Goal: Contribute content: Add original content to the website for others to see

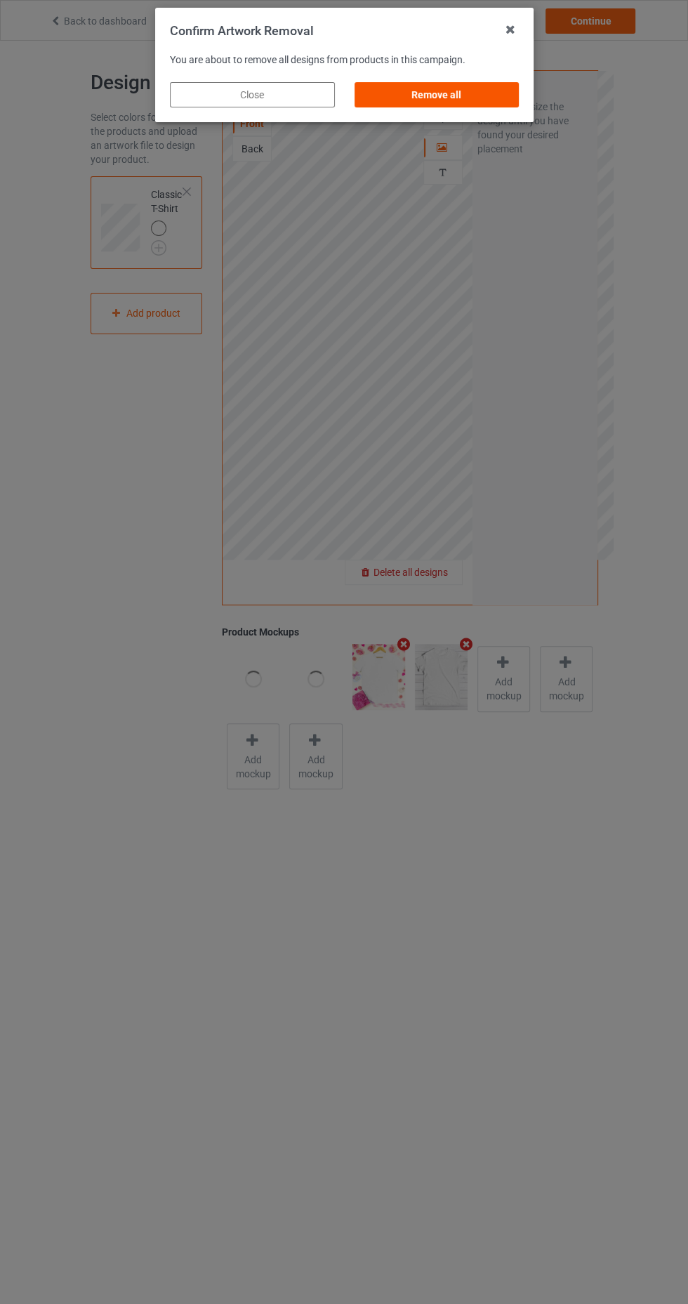
click at [468, 98] on div "Remove all" at bounding box center [436, 94] width 165 height 25
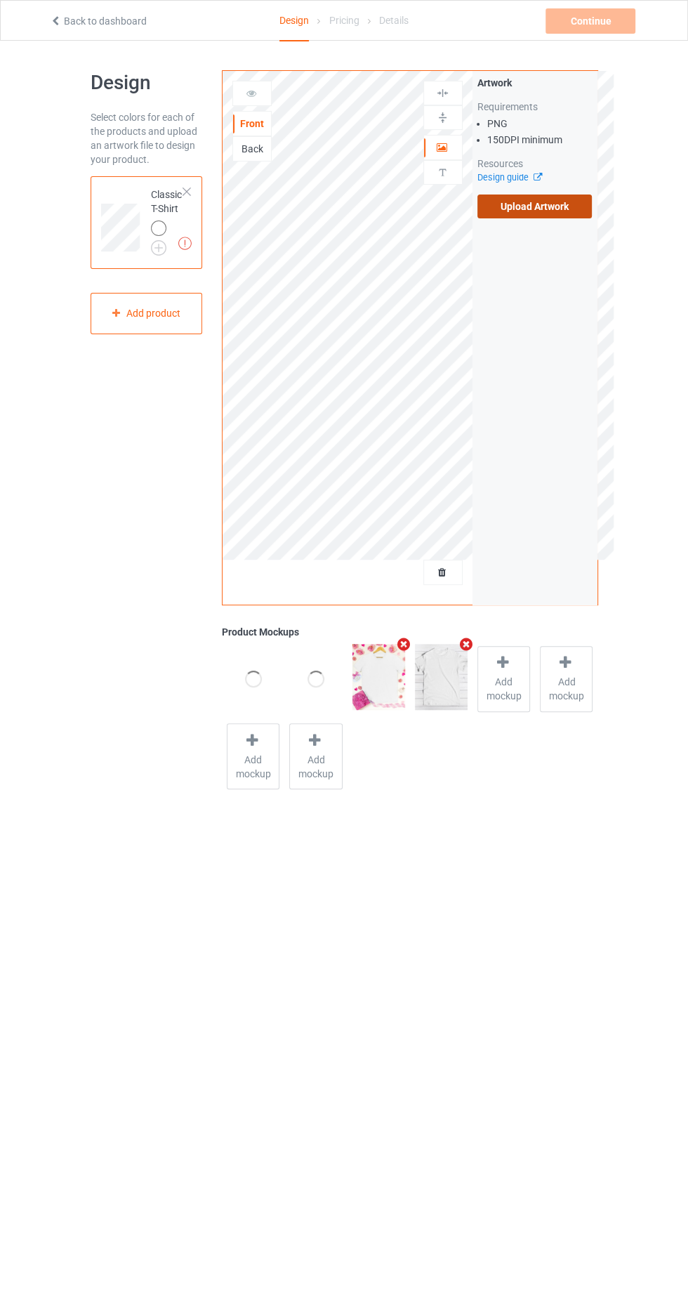
click at [544, 211] on label "Upload Artwork" at bounding box center [535, 207] width 115 height 24
click at [0, 0] on input "Upload Artwork" at bounding box center [0, 0] width 0 height 0
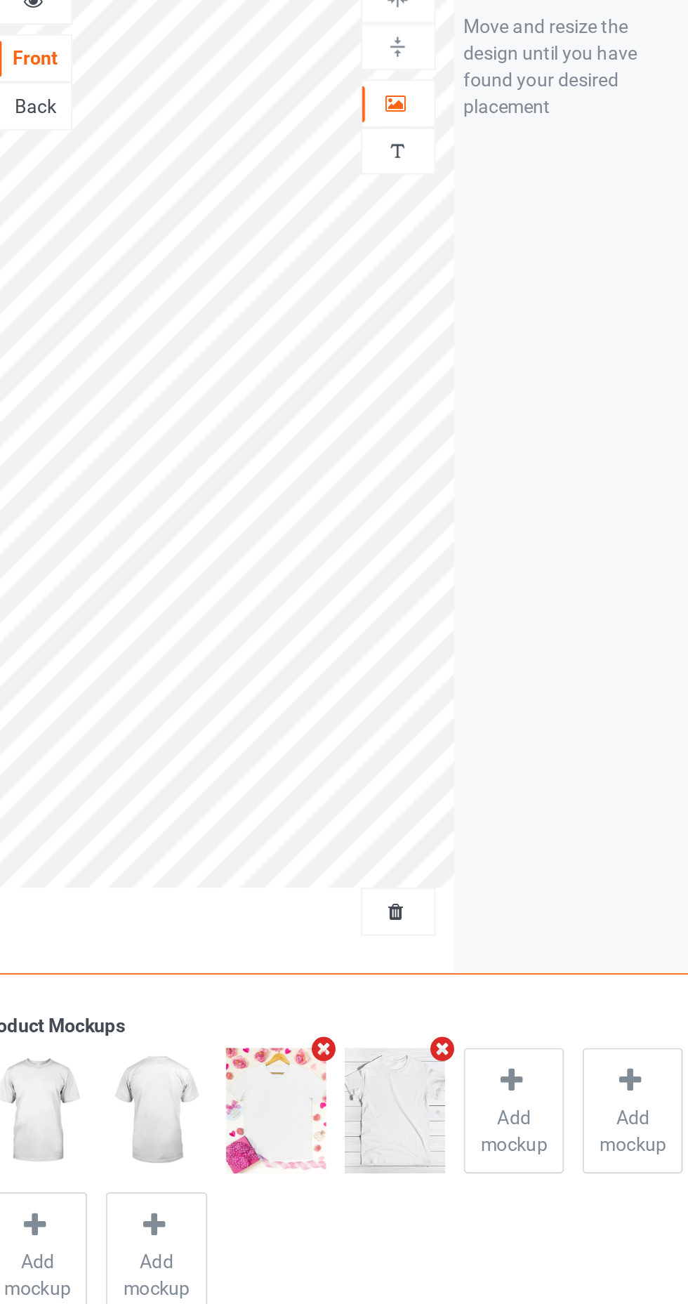
click at [450, 140] on div at bounding box center [443, 147] width 38 height 14
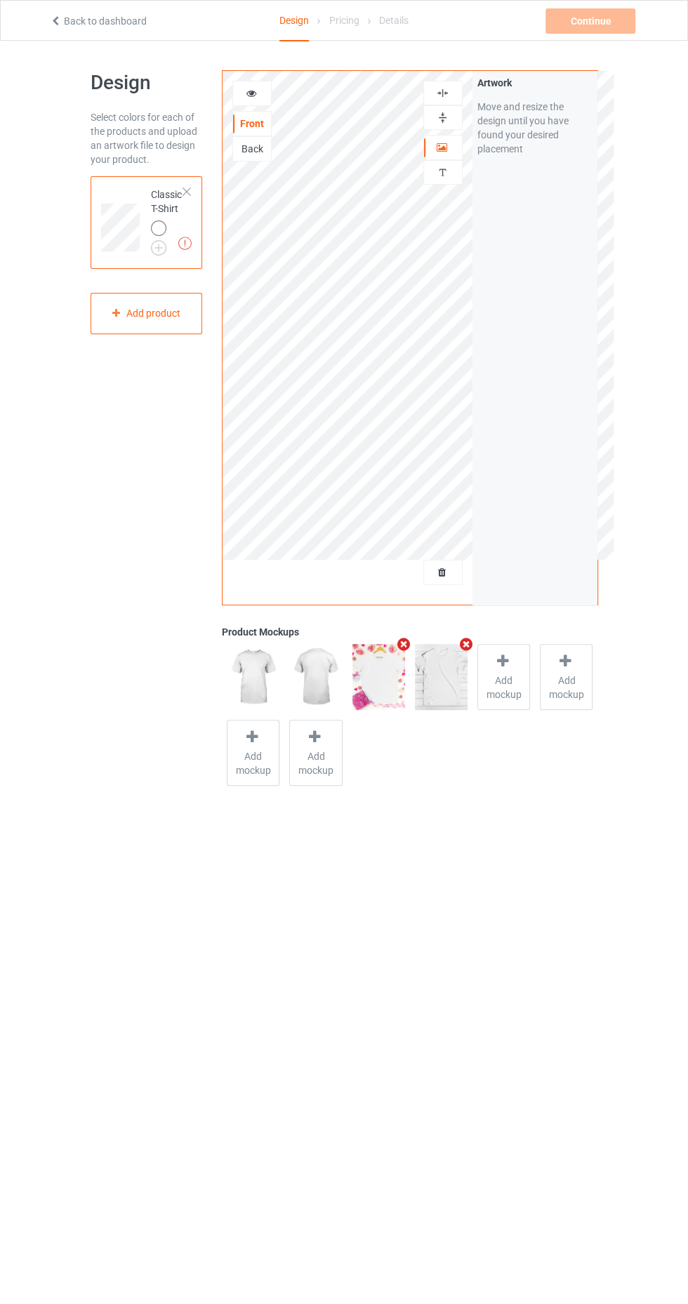
scroll to position [24, 0]
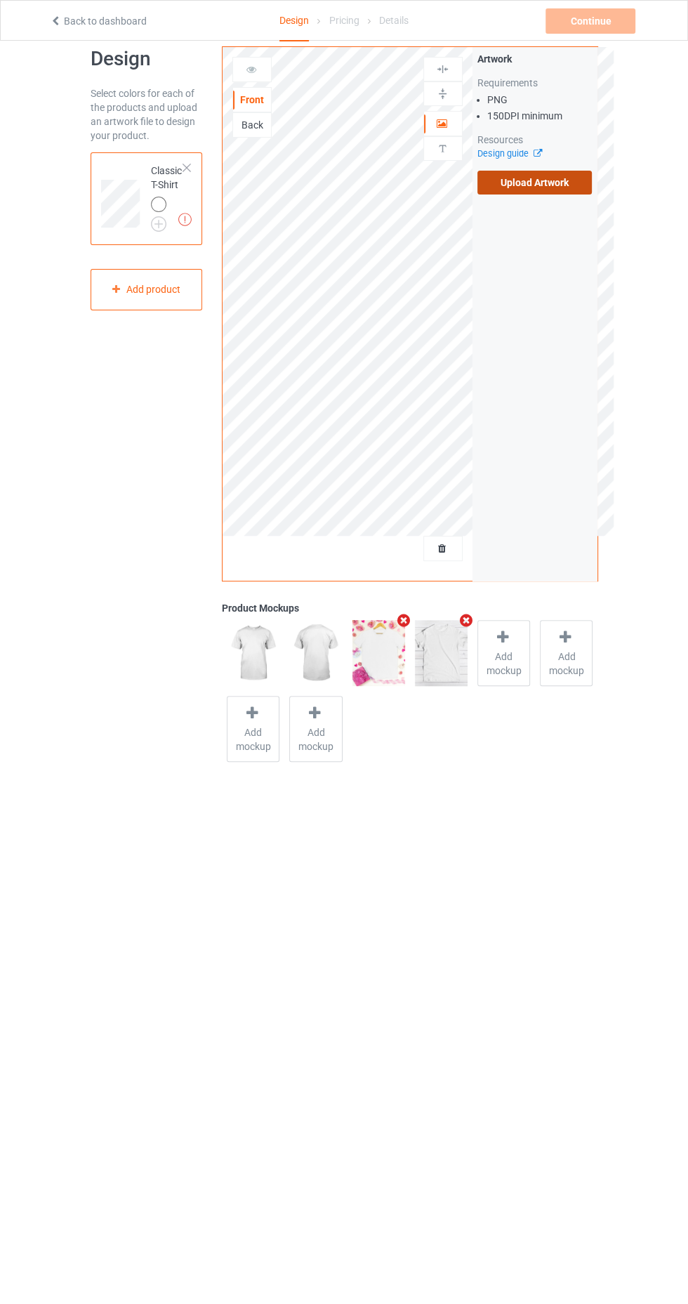
click at [513, 188] on label "Upload Artwork" at bounding box center [535, 183] width 115 height 24
click at [0, 0] on input "Upload Artwork" at bounding box center [0, 0] width 0 height 0
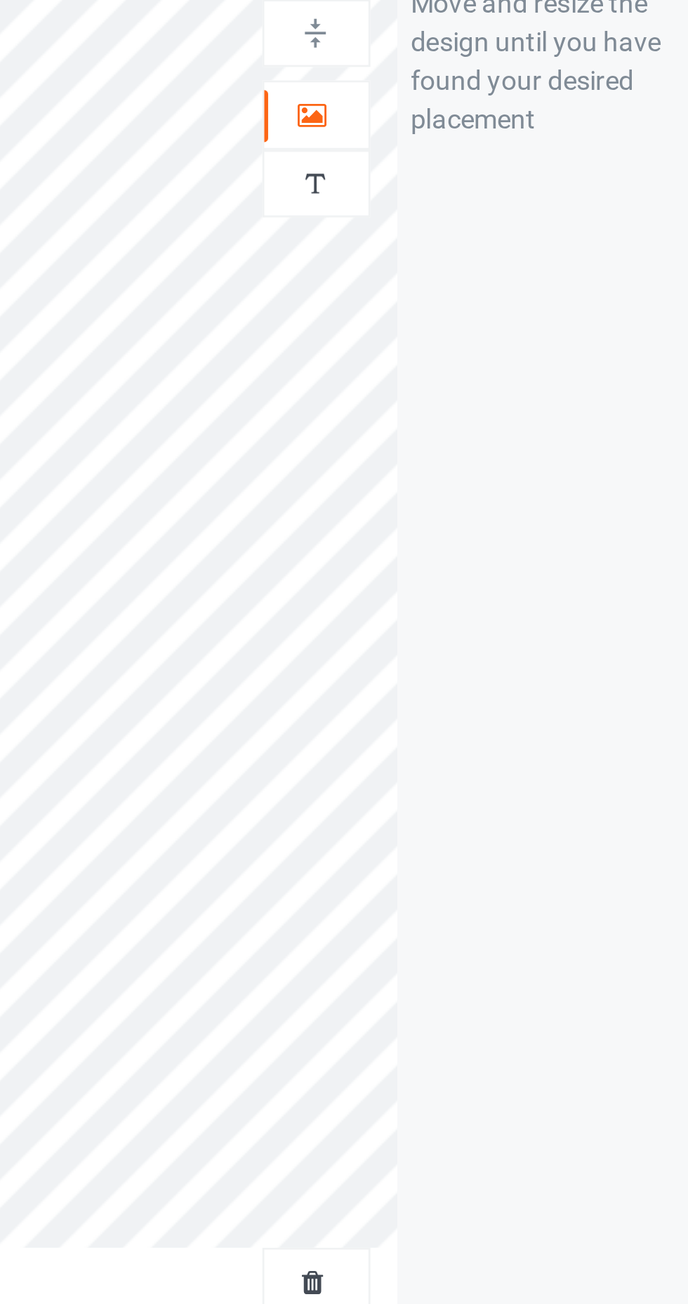
scroll to position [6, 0]
click at [450, 146] on div at bounding box center [443, 142] width 38 height 14
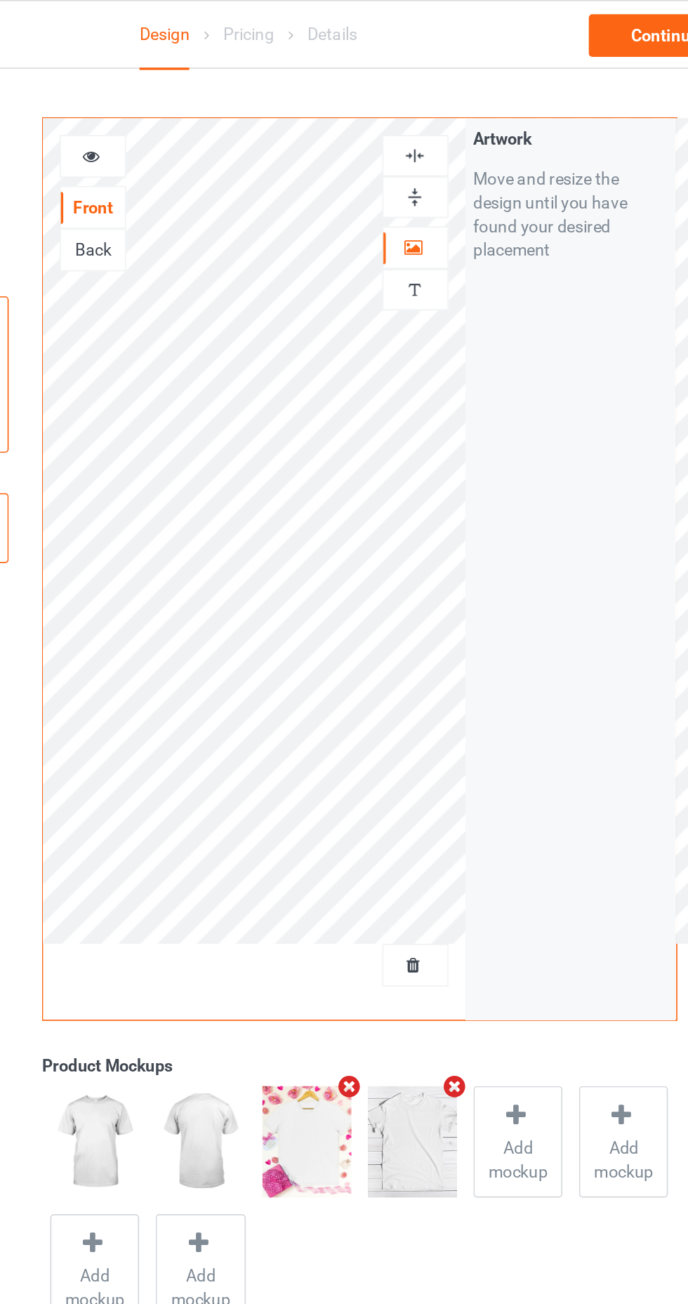
scroll to position [0, 0]
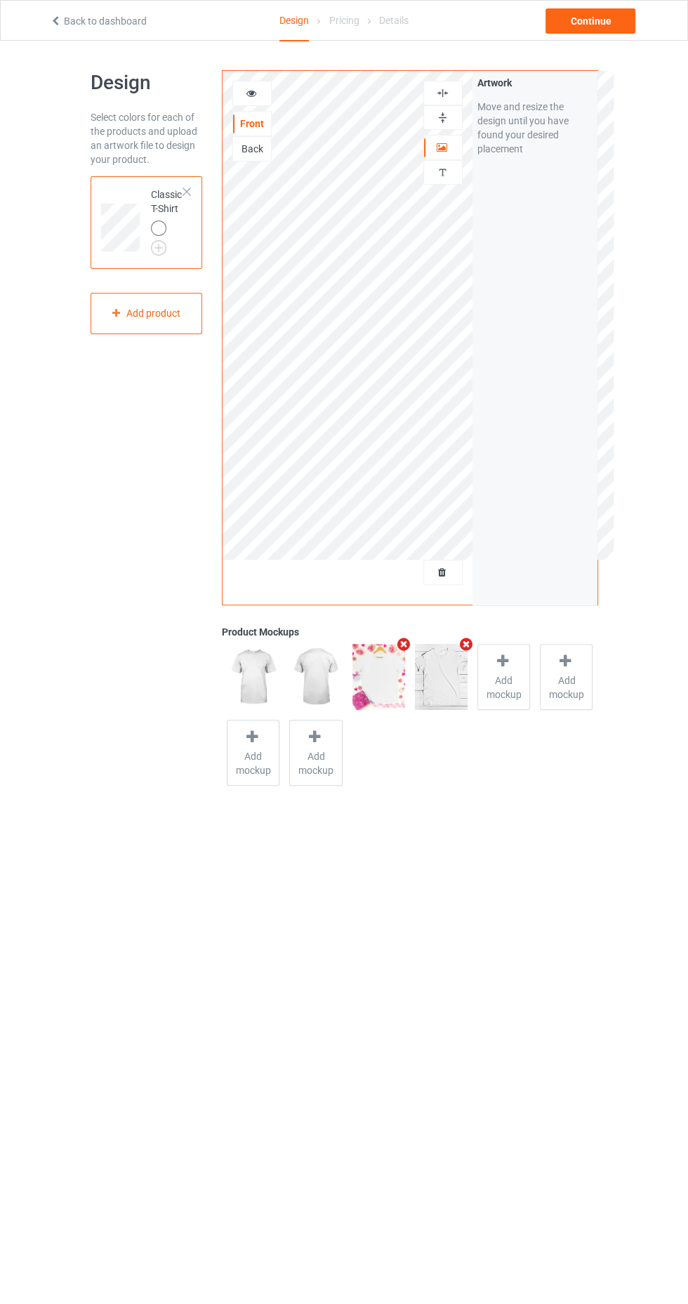
click at [398, 638] on icon "Remove mockup" at bounding box center [404, 644] width 18 height 15
click at [447, 674] on span "Add mockup" at bounding box center [441, 688] width 51 height 28
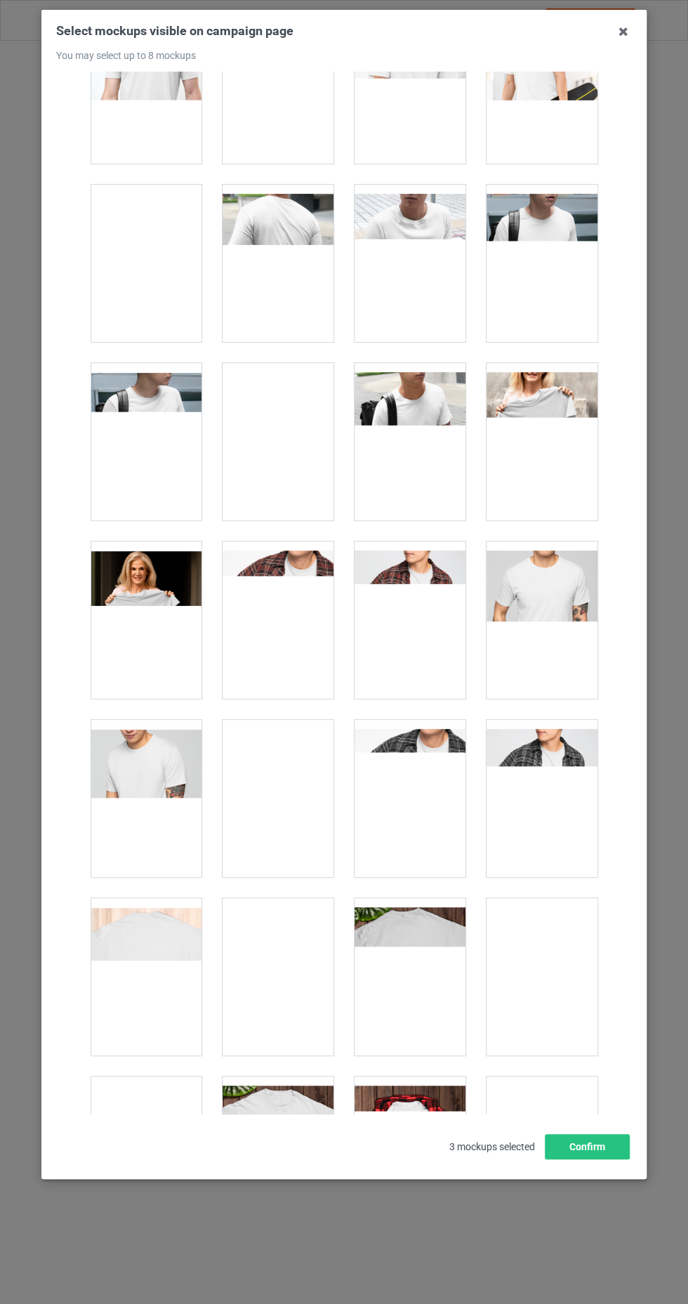
scroll to position [3467, 0]
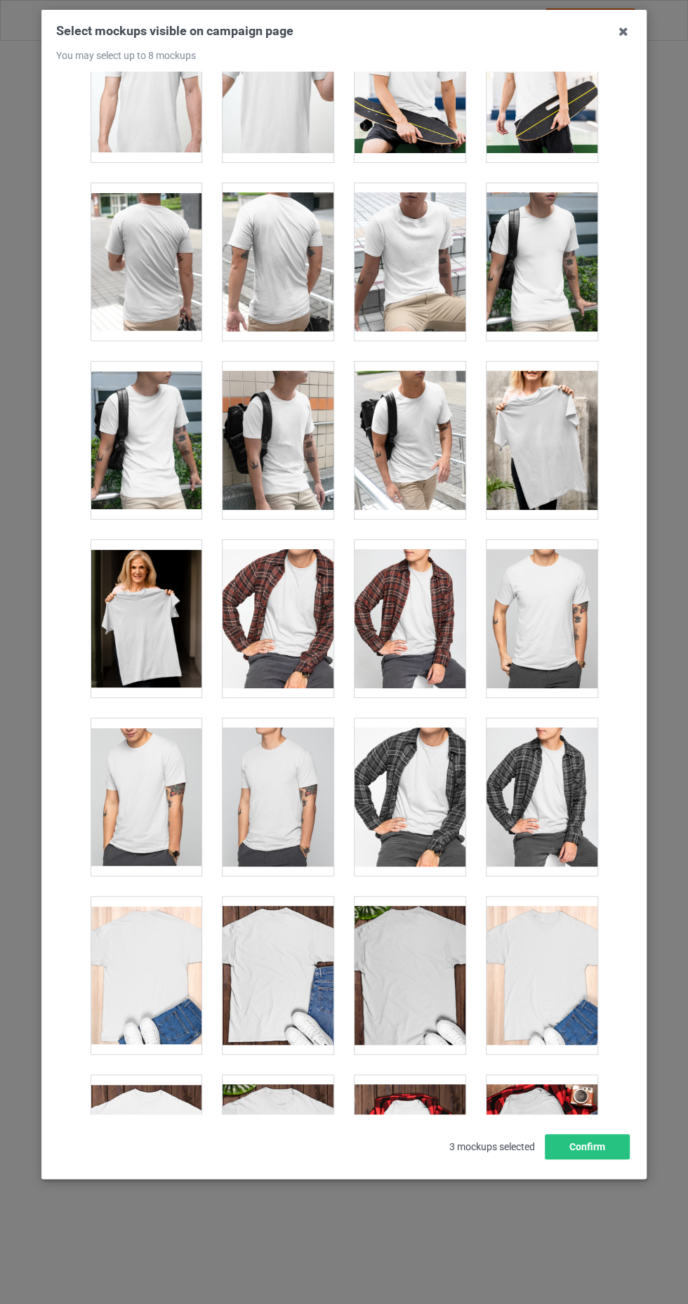
click at [169, 631] on div at bounding box center [146, 618] width 111 height 157
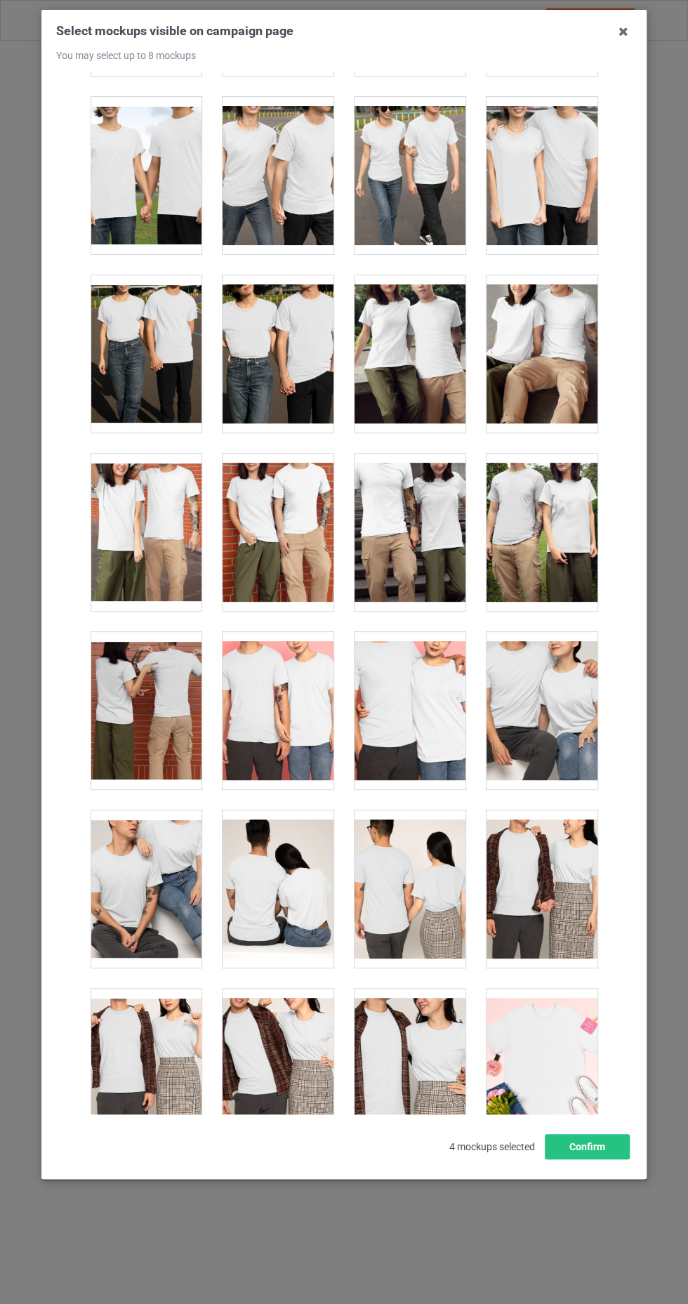
scroll to position [5068, 0]
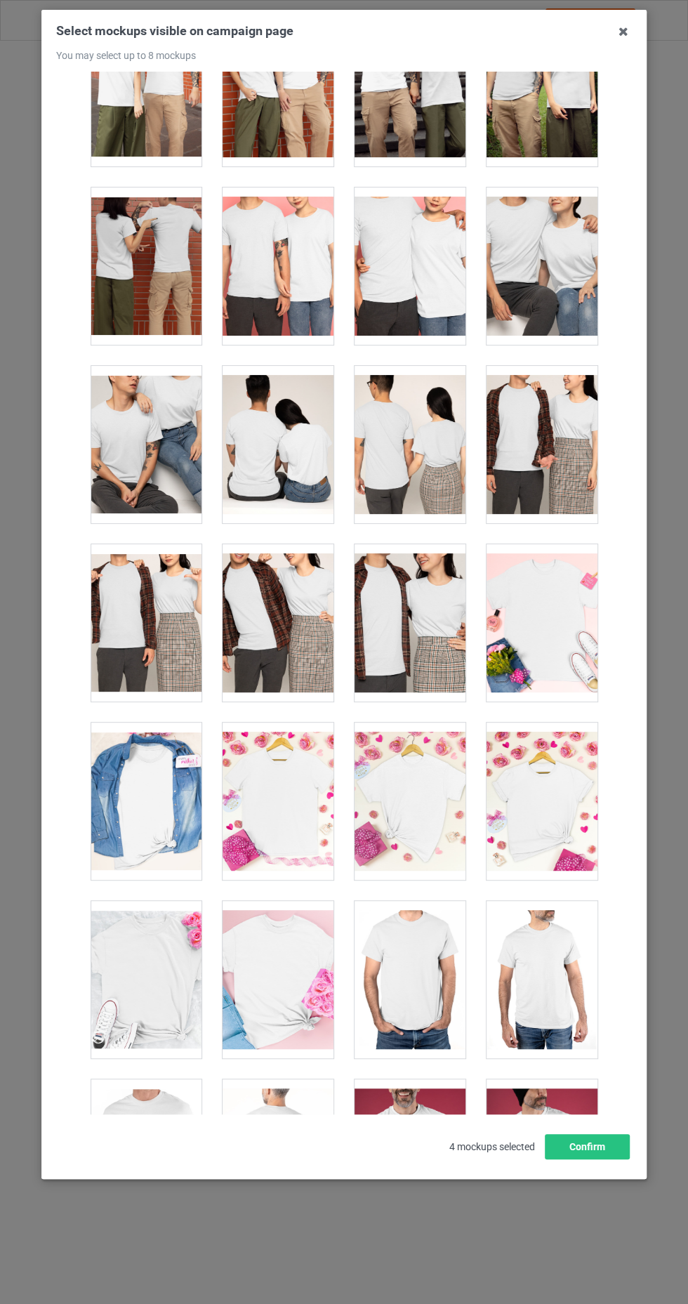
click at [402, 1119] on div at bounding box center [410, 1158] width 111 height 157
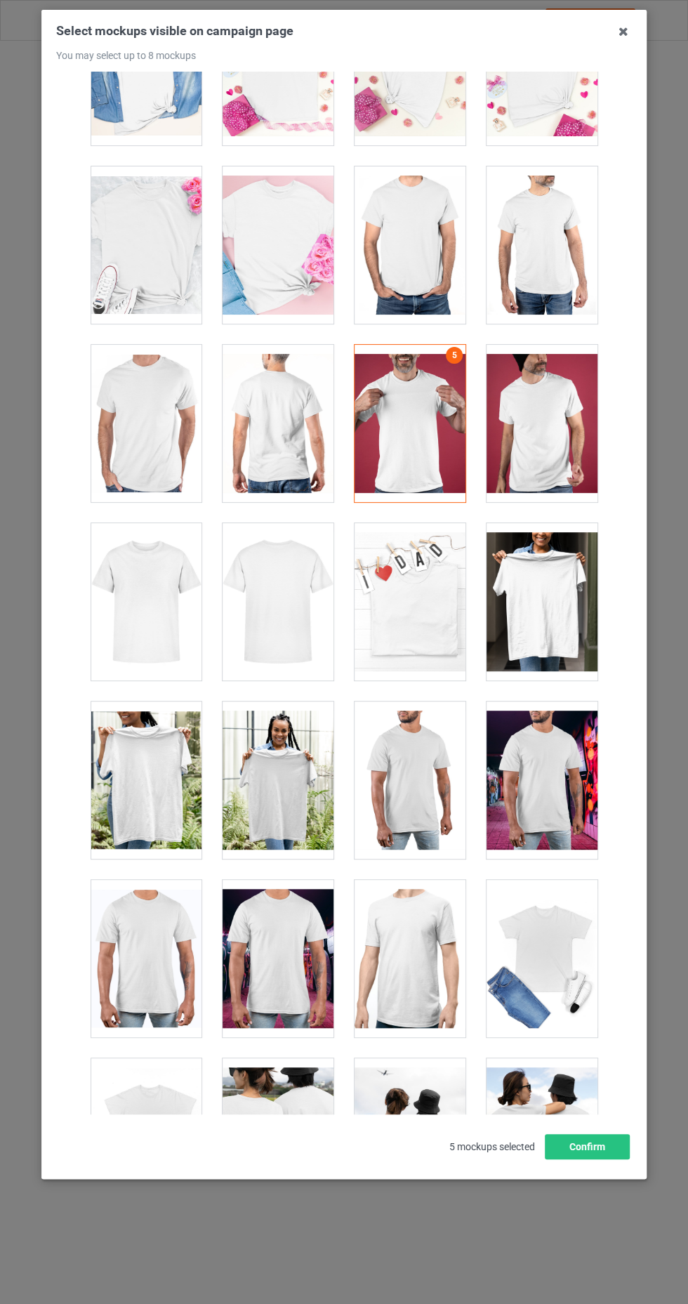
scroll to position [5838, 0]
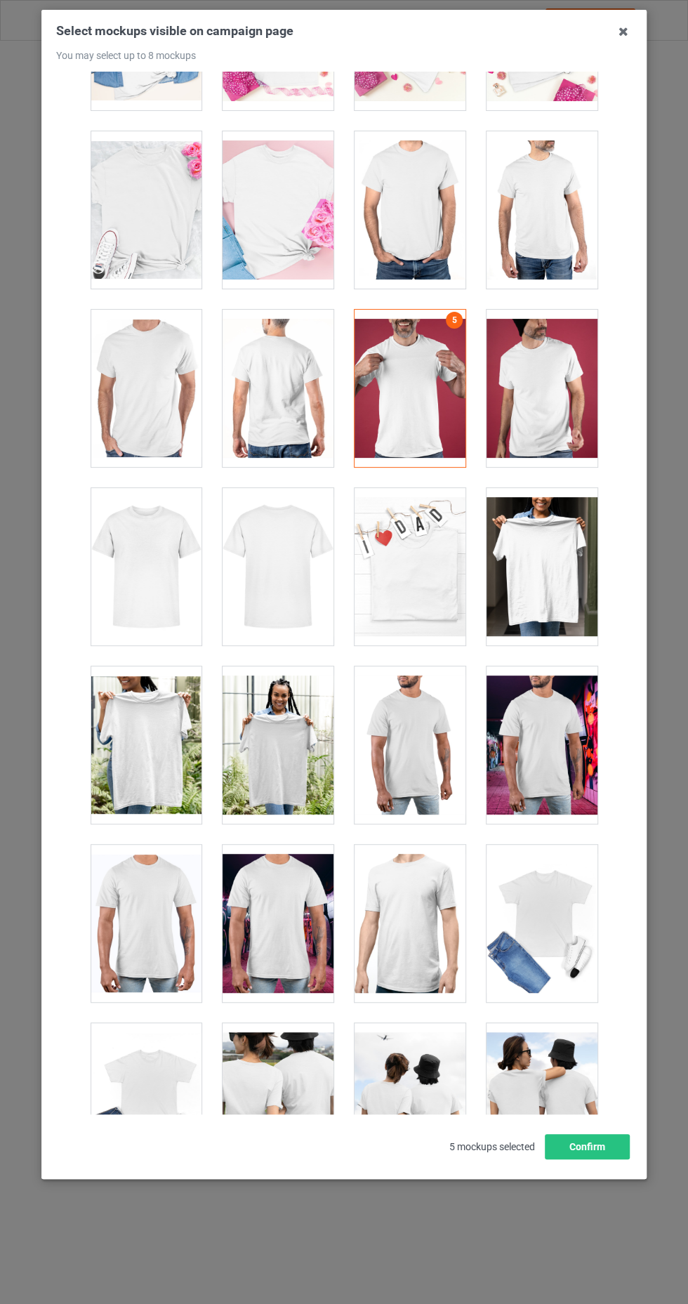
click at [180, 748] on div at bounding box center [146, 745] width 111 height 157
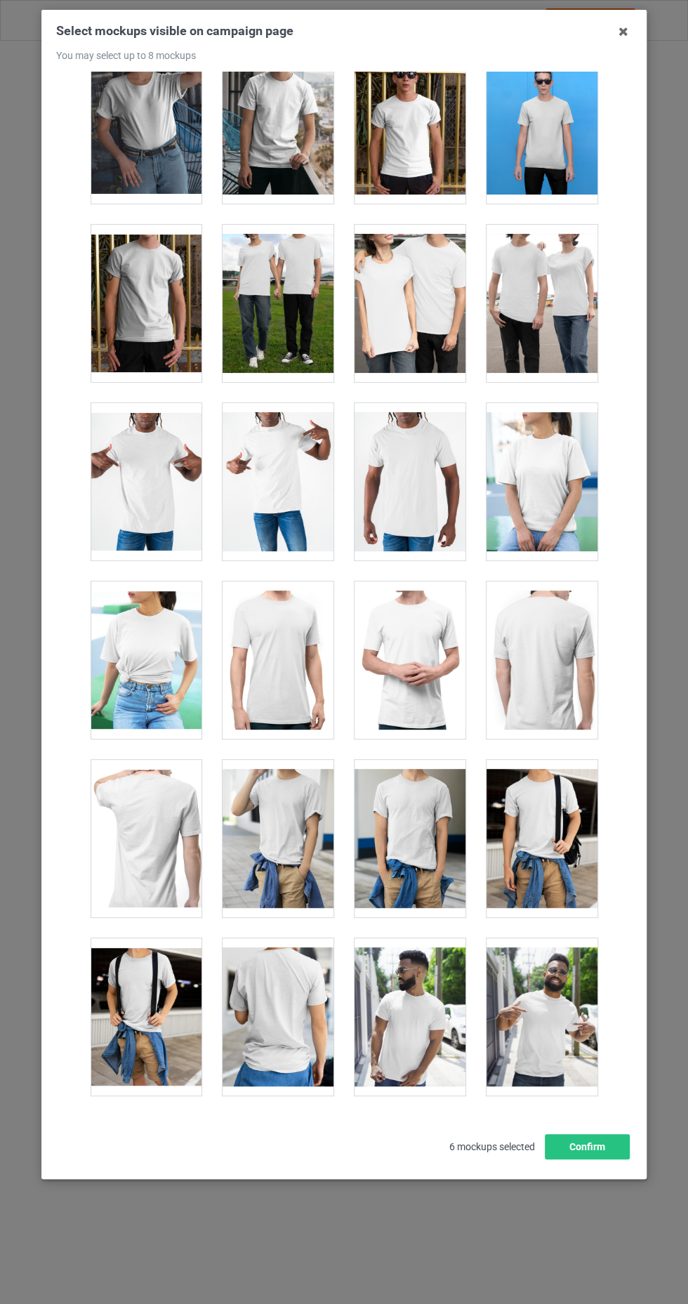
scroll to position [19359, 0]
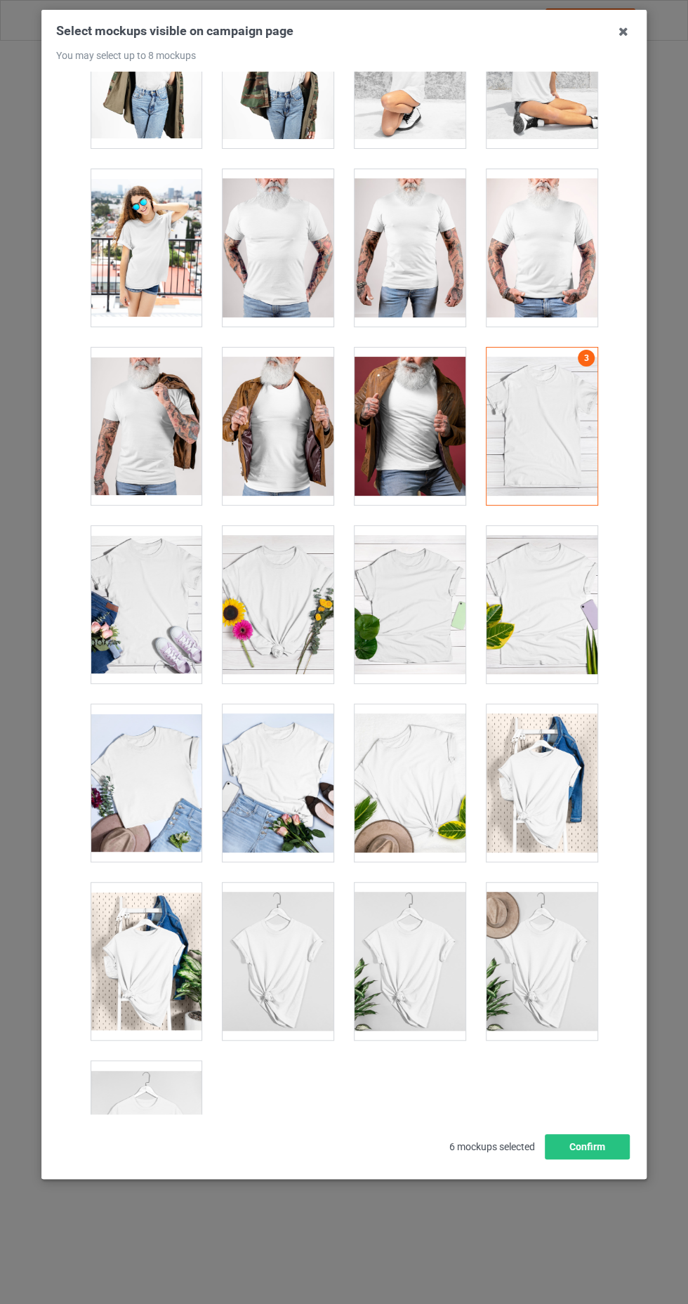
click at [176, 1103] on div at bounding box center [146, 1139] width 111 height 157
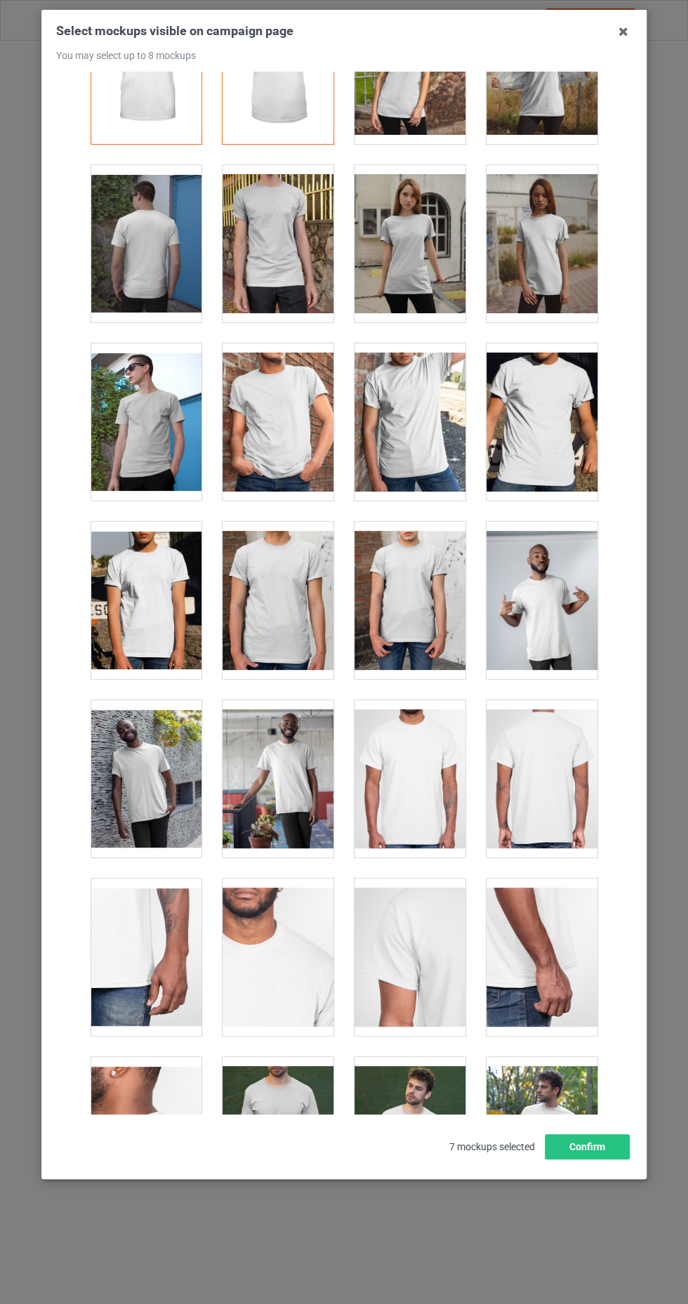
scroll to position [0, 0]
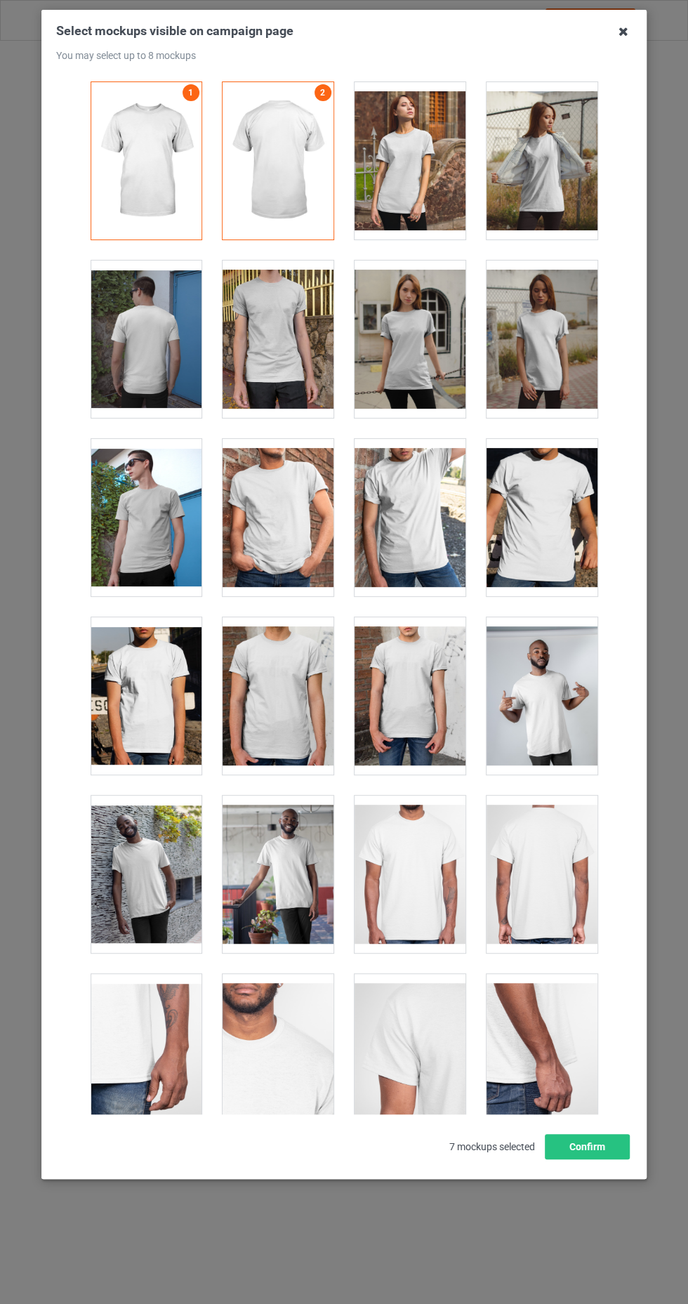
click at [624, 32] on icon at bounding box center [623, 31] width 22 height 22
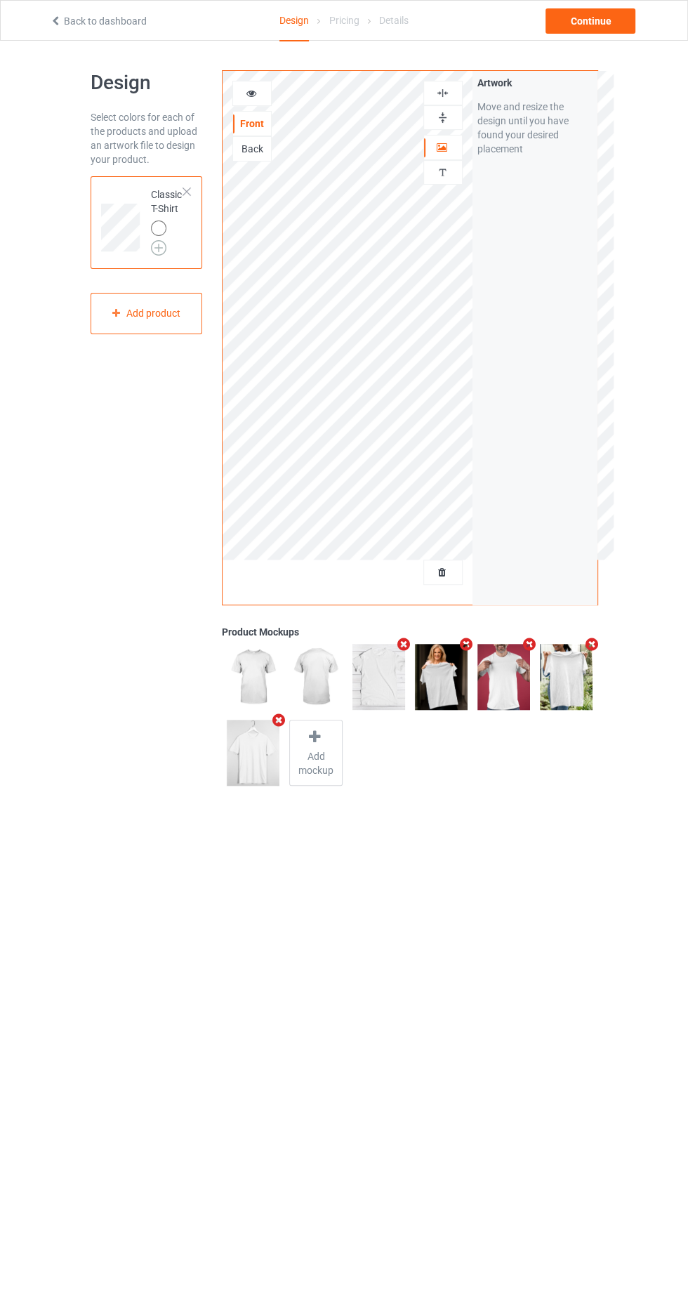
click at [158, 254] on img at bounding box center [158, 247] width 15 height 15
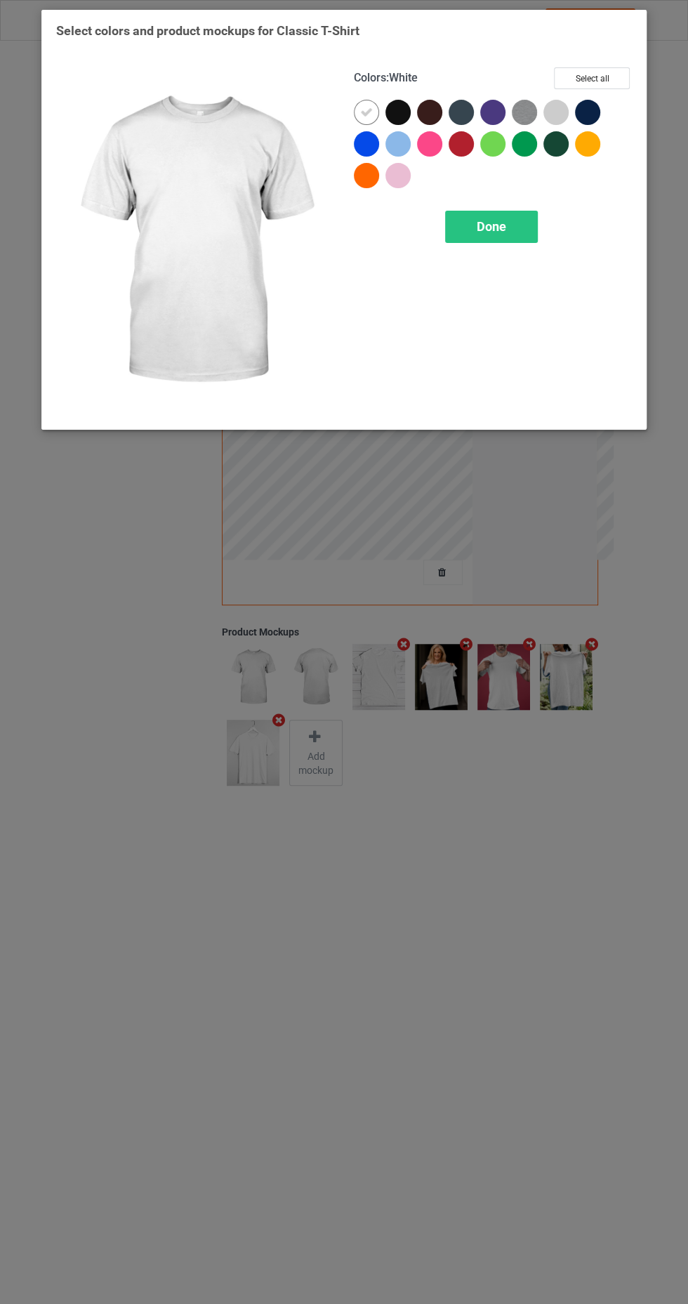
click at [404, 108] on div at bounding box center [398, 112] width 25 height 25
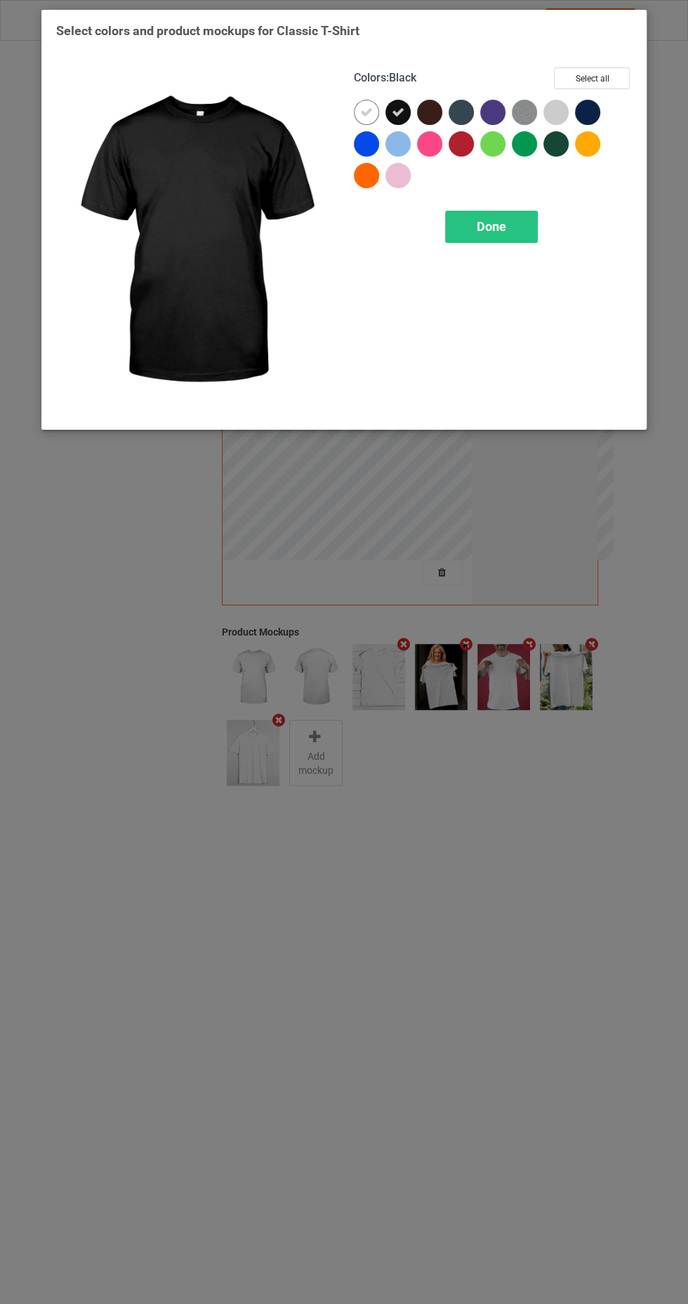
click at [365, 108] on icon at bounding box center [366, 112] width 13 height 13
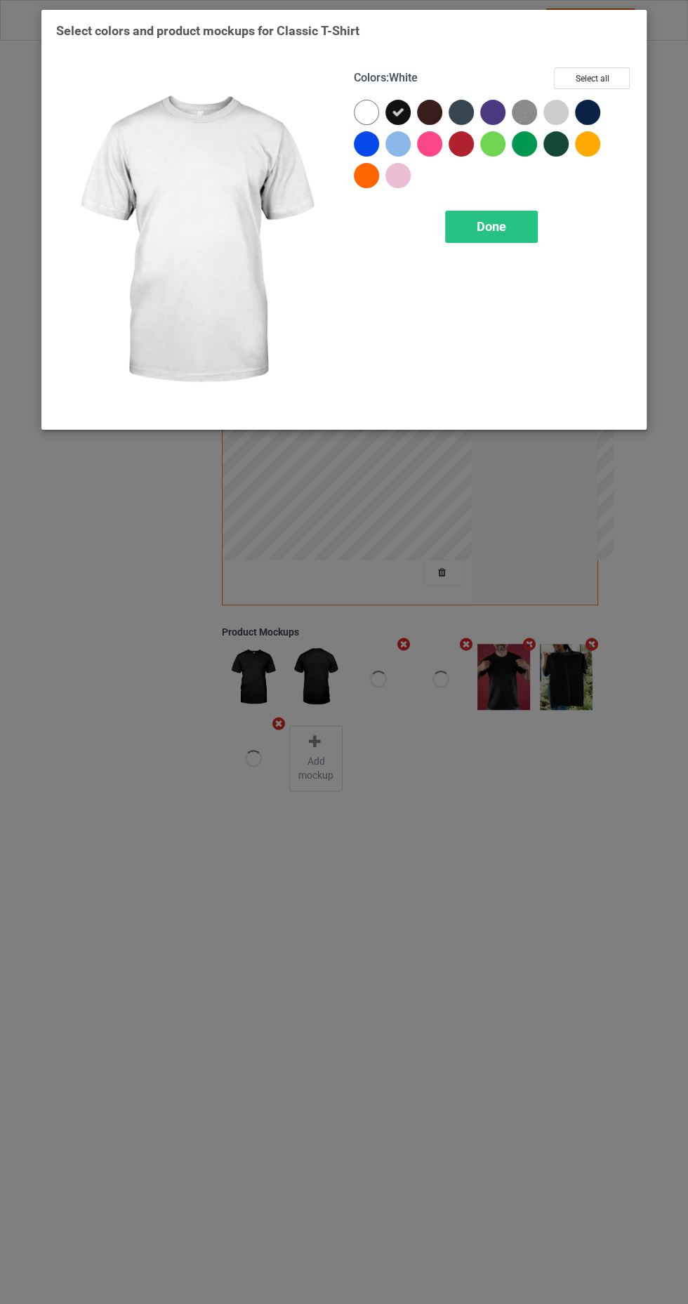
click at [440, 110] on div at bounding box center [429, 112] width 25 height 25
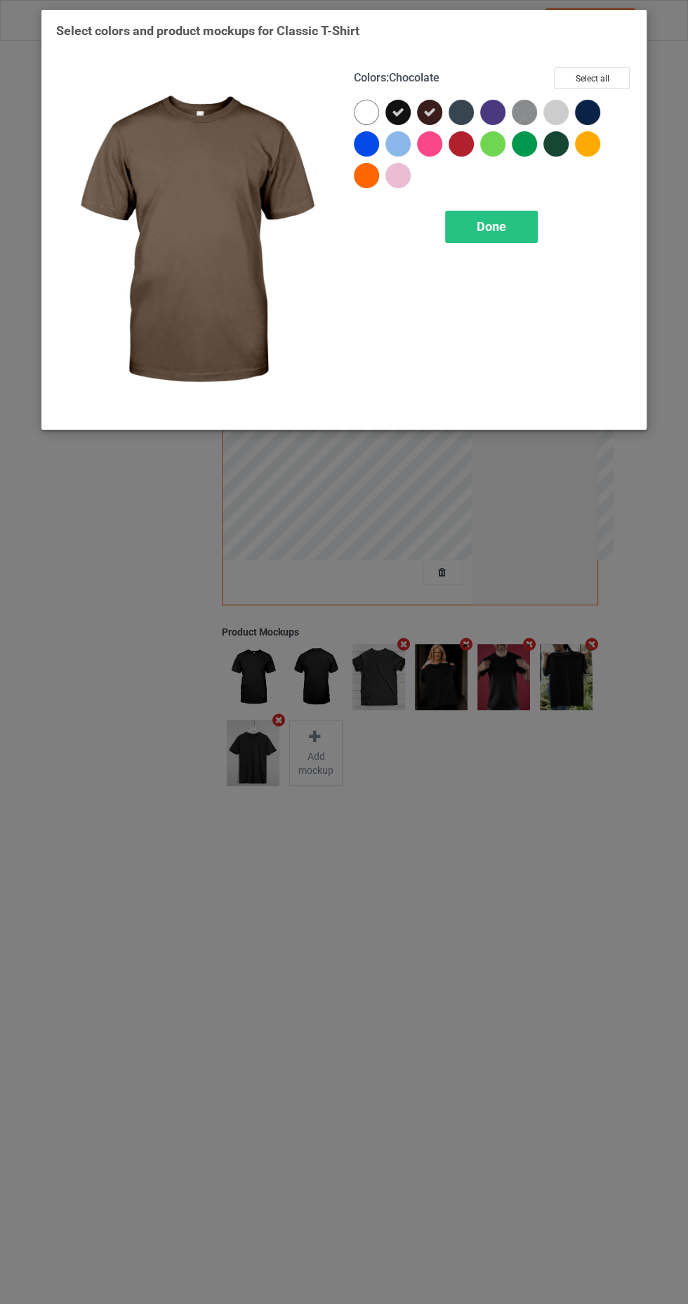
click at [593, 111] on div at bounding box center [587, 112] width 25 height 25
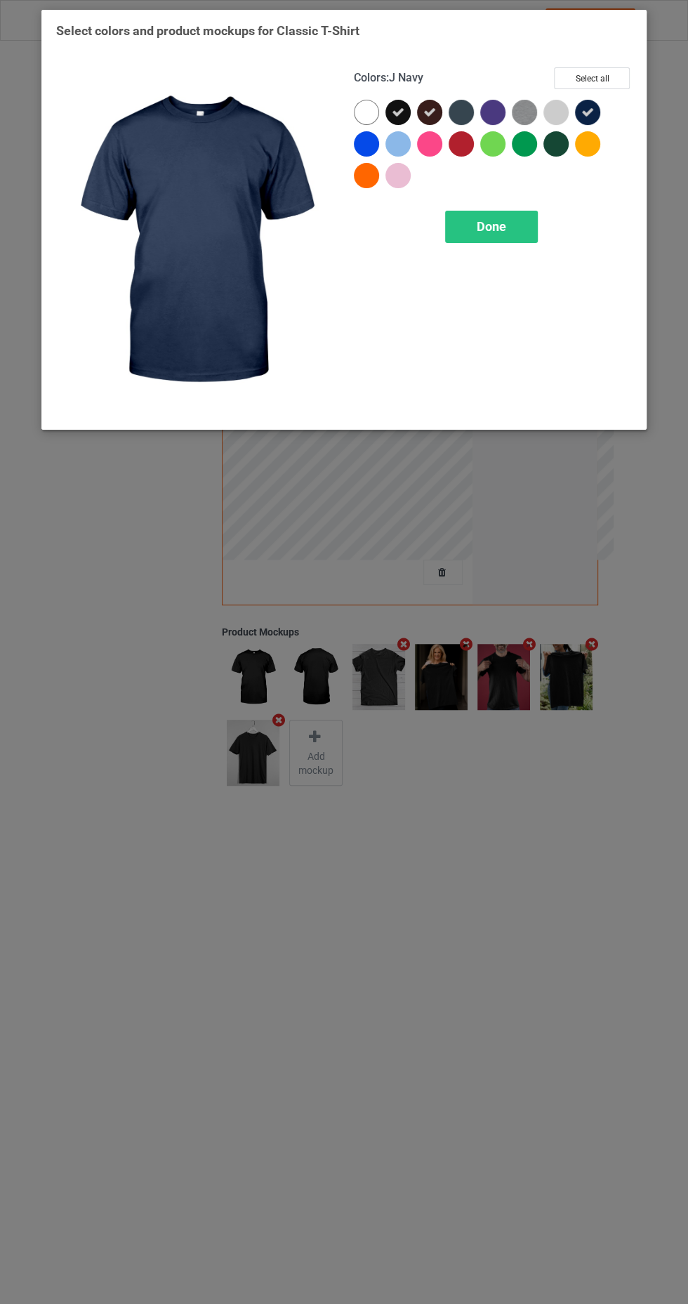
click at [558, 152] on div at bounding box center [556, 143] width 25 height 25
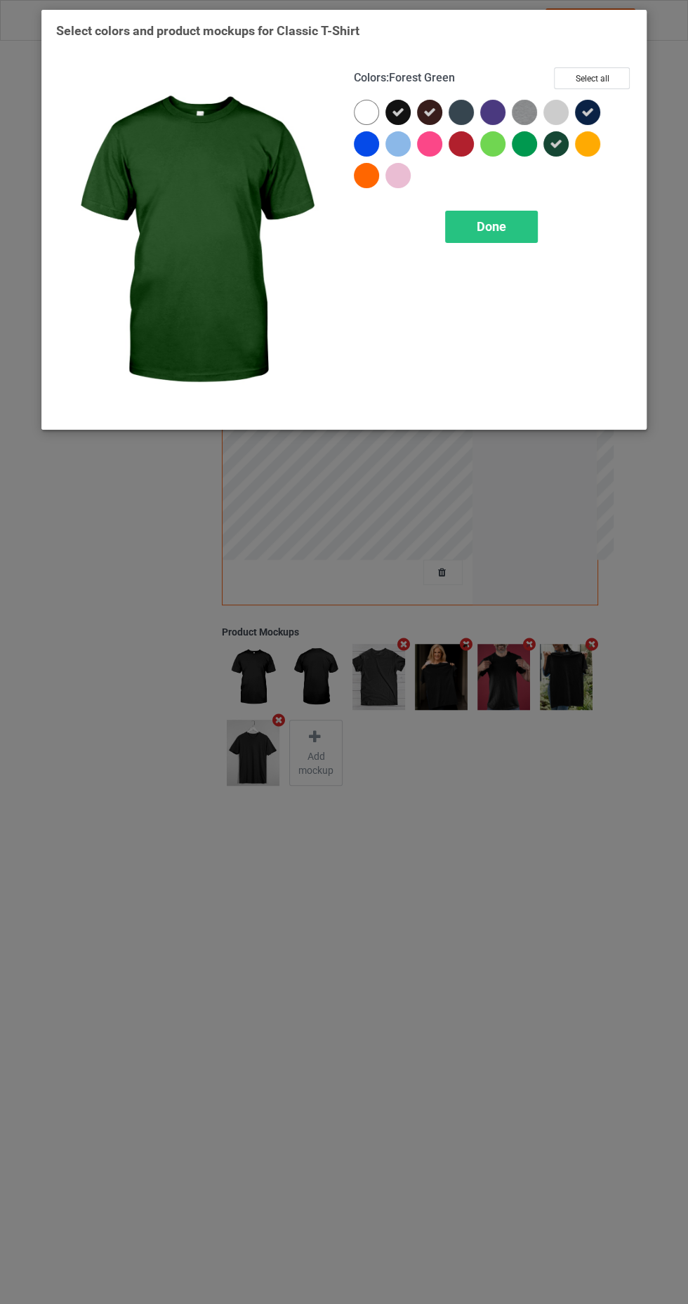
click at [486, 112] on div at bounding box center [492, 112] width 25 height 25
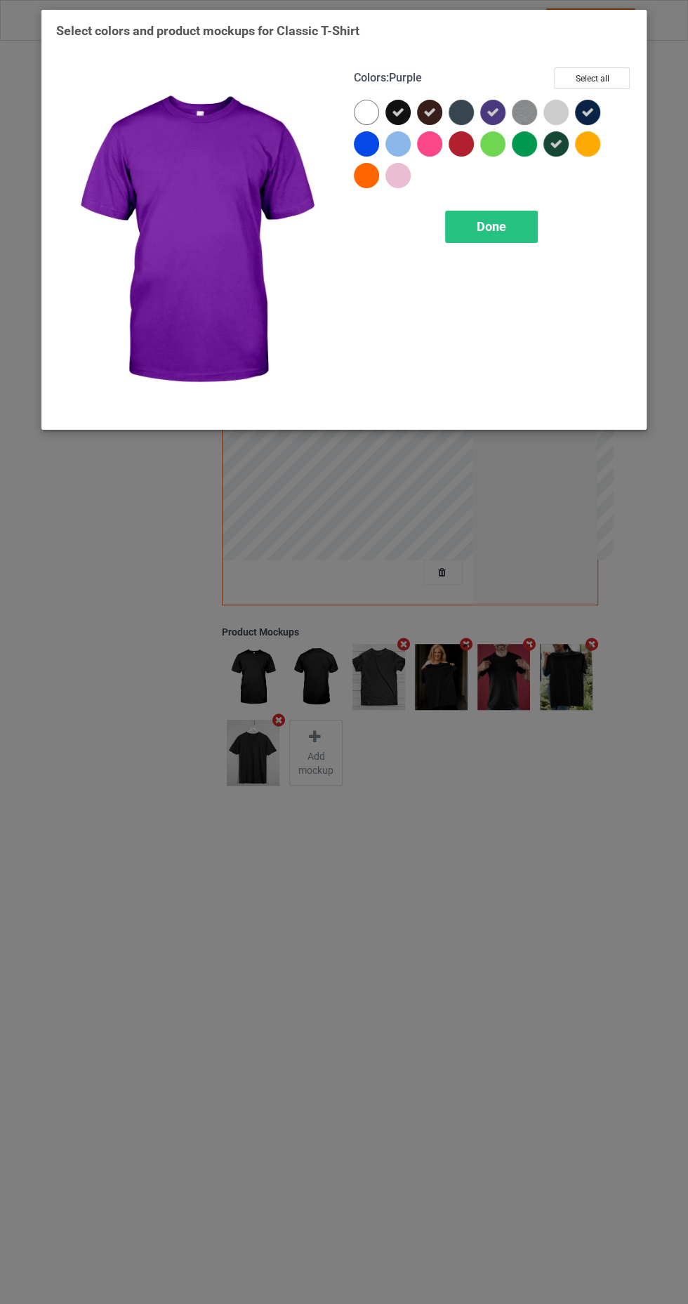
click at [459, 107] on div at bounding box center [461, 112] width 25 height 25
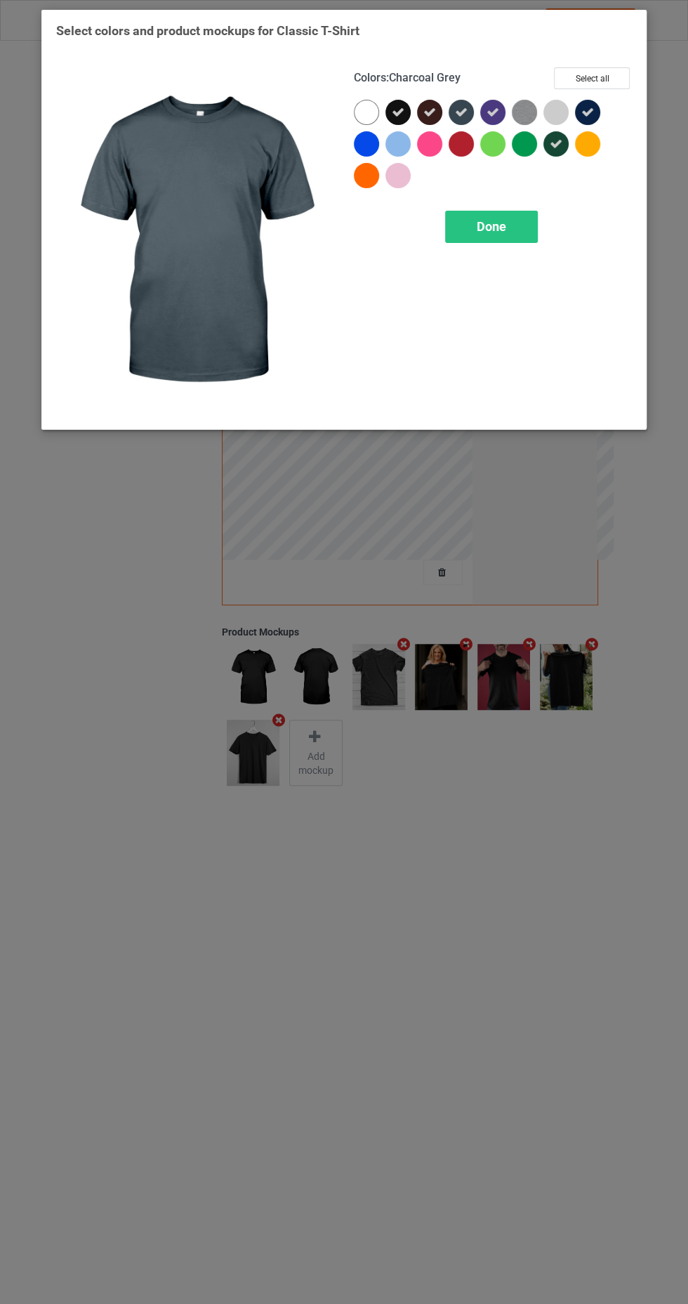
click at [467, 150] on div at bounding box center [461, 143] width 25 height 25
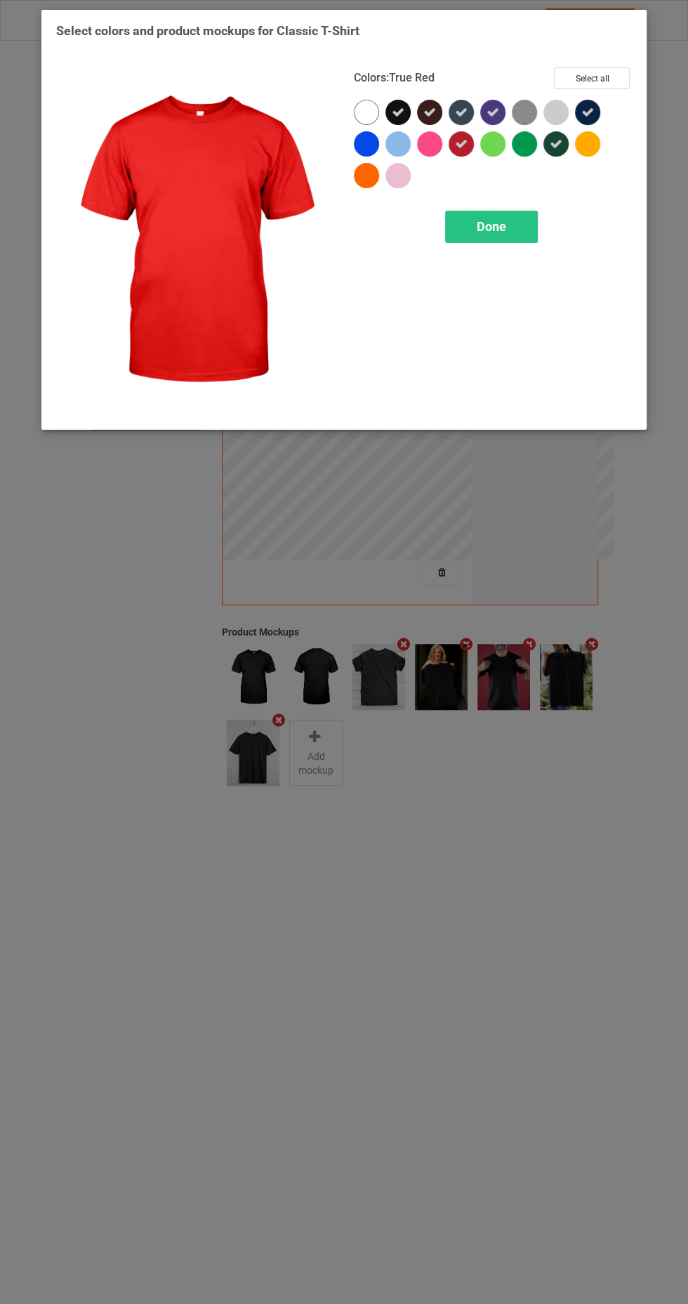
click at [364, 145] on div at bounding box center [366, 143] width 25 height 25
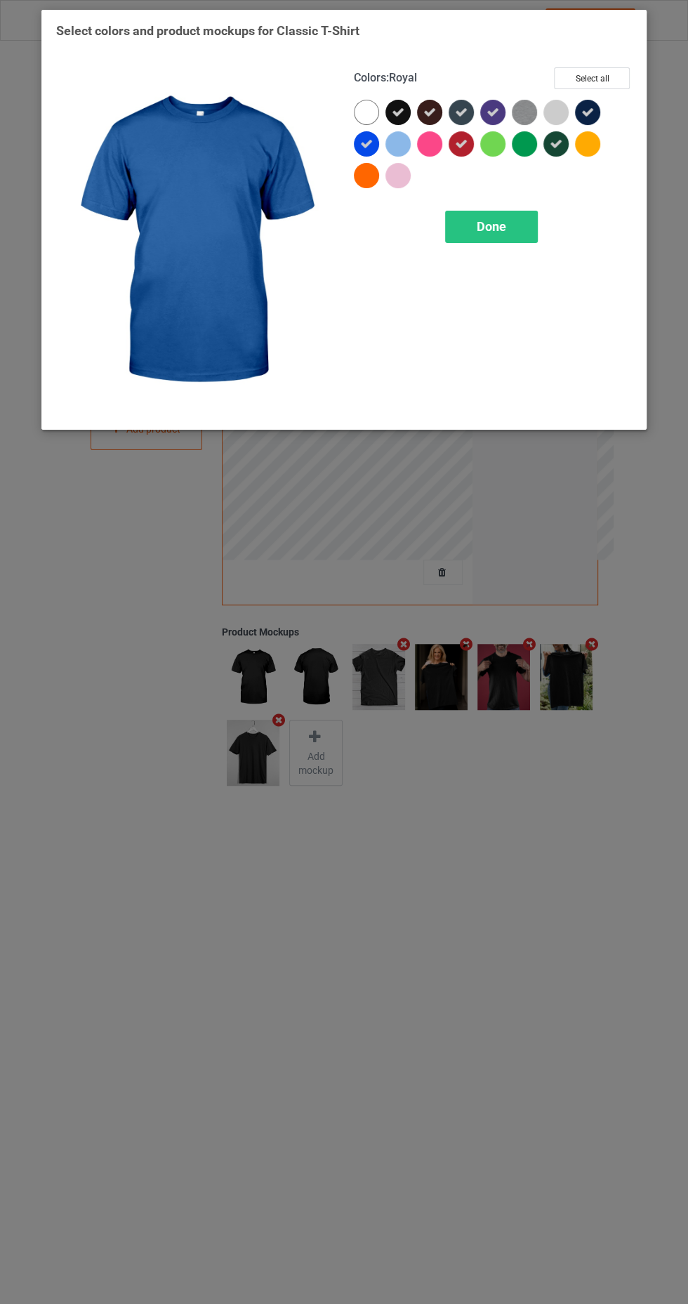
click at [534, 110] on img at bounding box center [524, 112] width 25 height 25
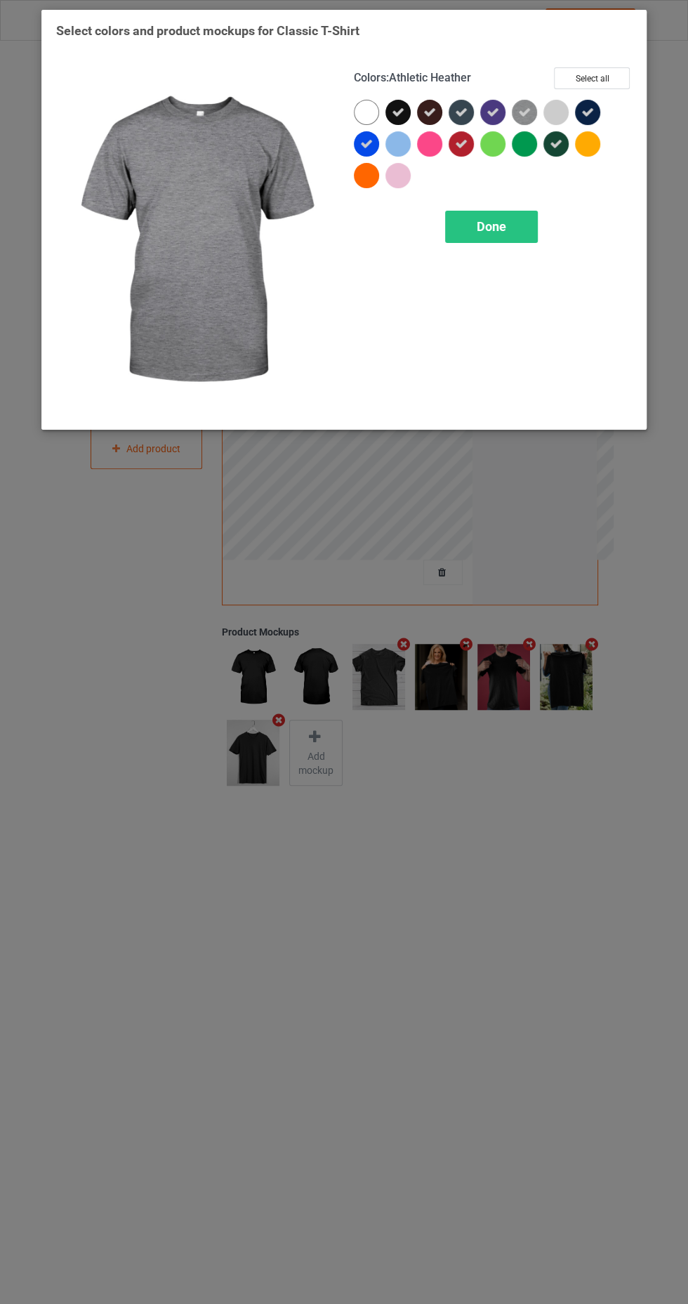
click at [529, 162] on div at bounding box center [528, 147] width 32 height 32
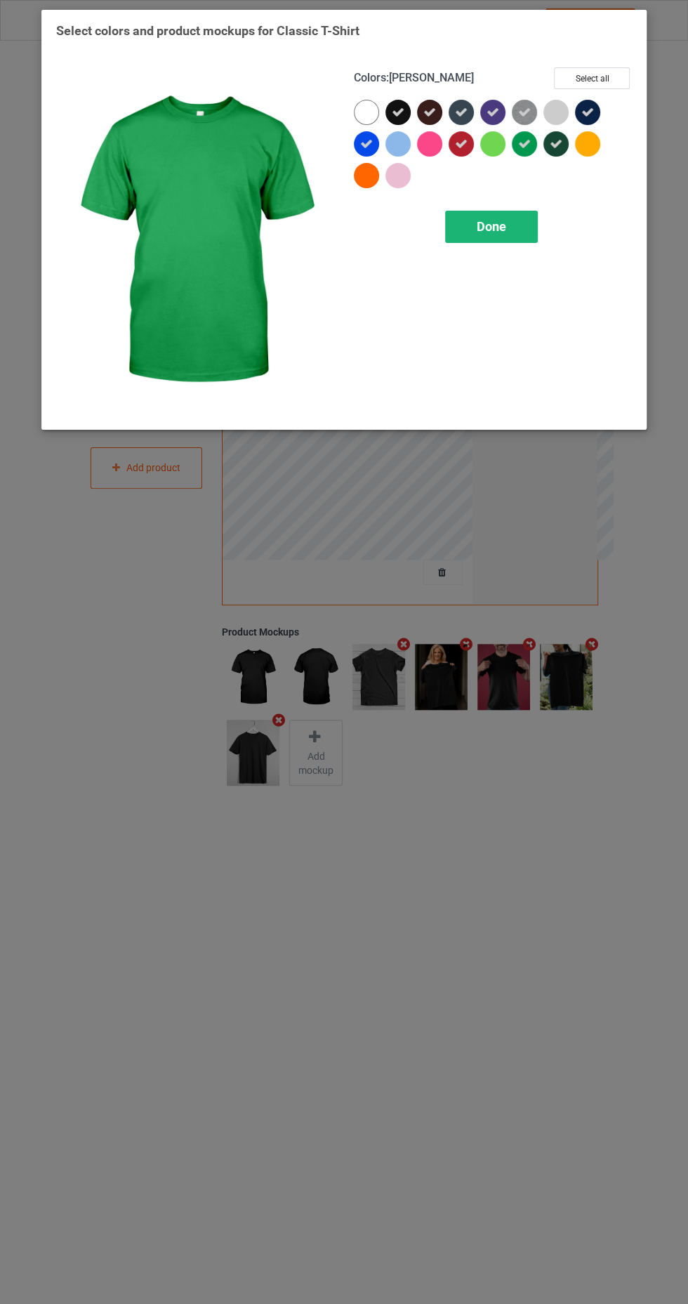
click at [526, 216] on div "Done" at bounding box center [491, 227] width 93 height 32
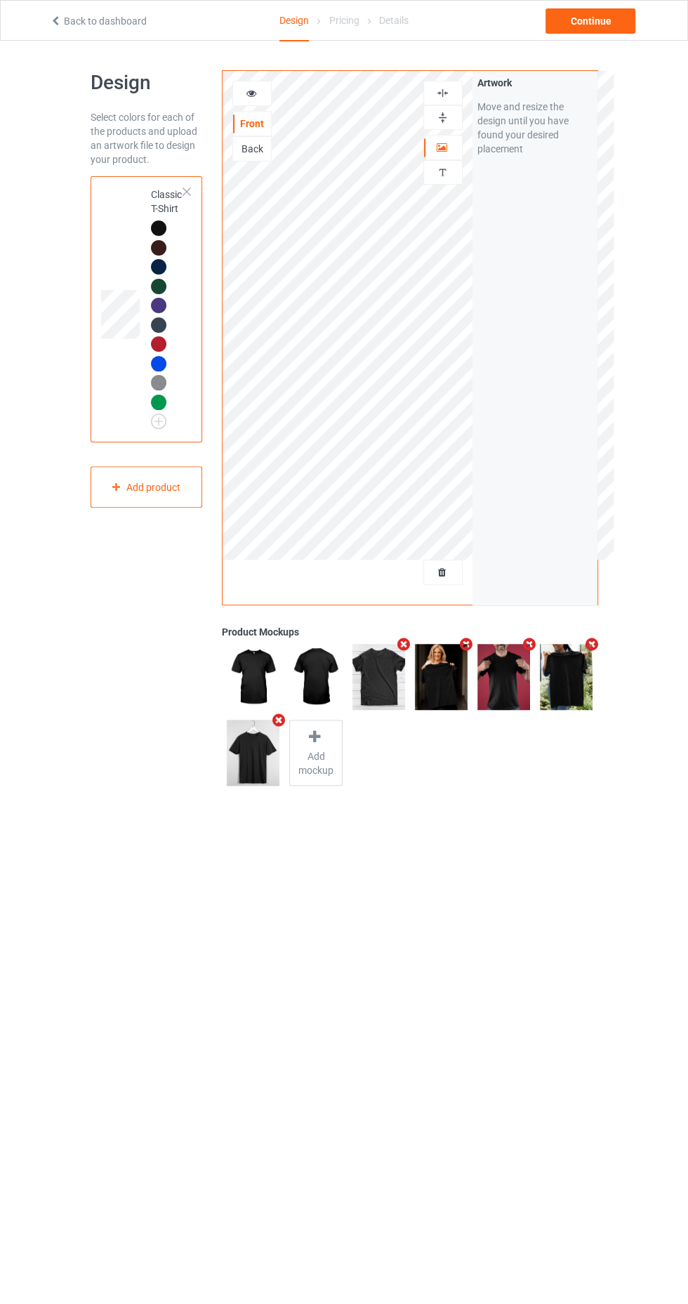
click at [250, 91] on icon at bounding box center [251, 91] width 12 height 10
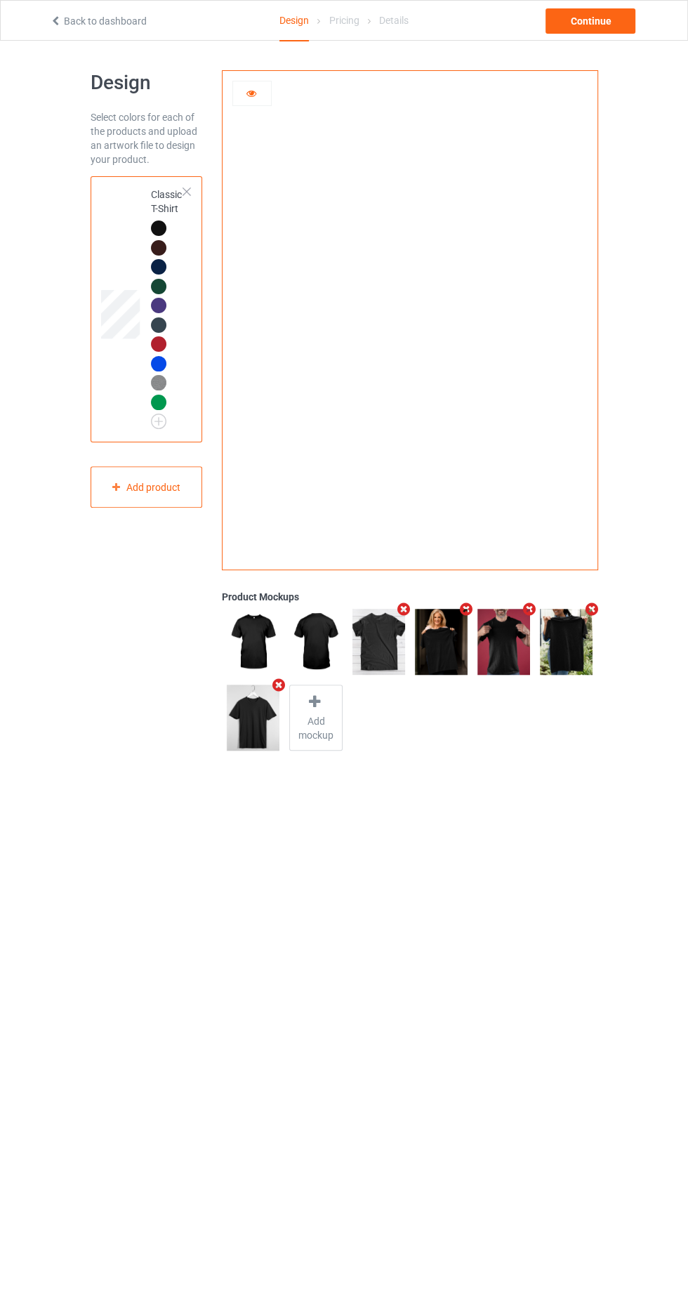
click at [250, 98] on div at bounding box center [252, 93] width 38 height 14
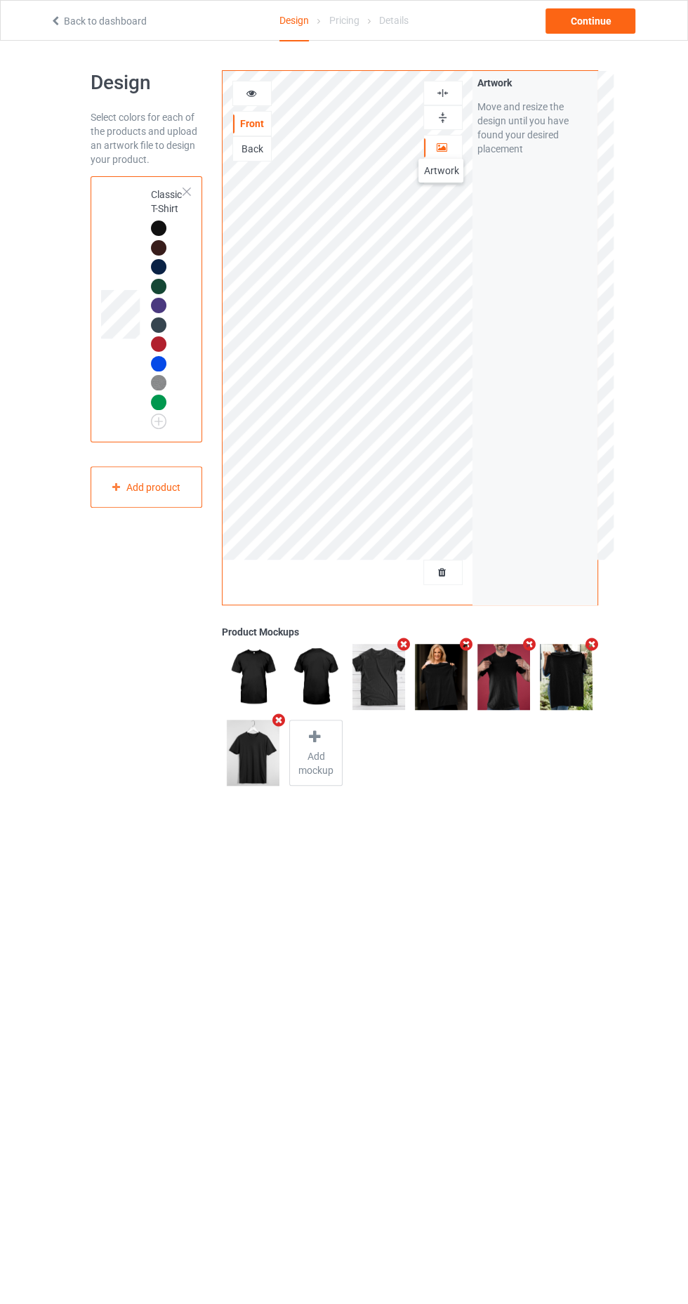
click at [441, 145] on icon at bounding box center [442, 145] width 12 height 10
click at [441, 152] on div at bounding box center [443, 147] width 38 height 14
click at [440, 145] on icon at bounding box center [442, 145] width 12 height 10
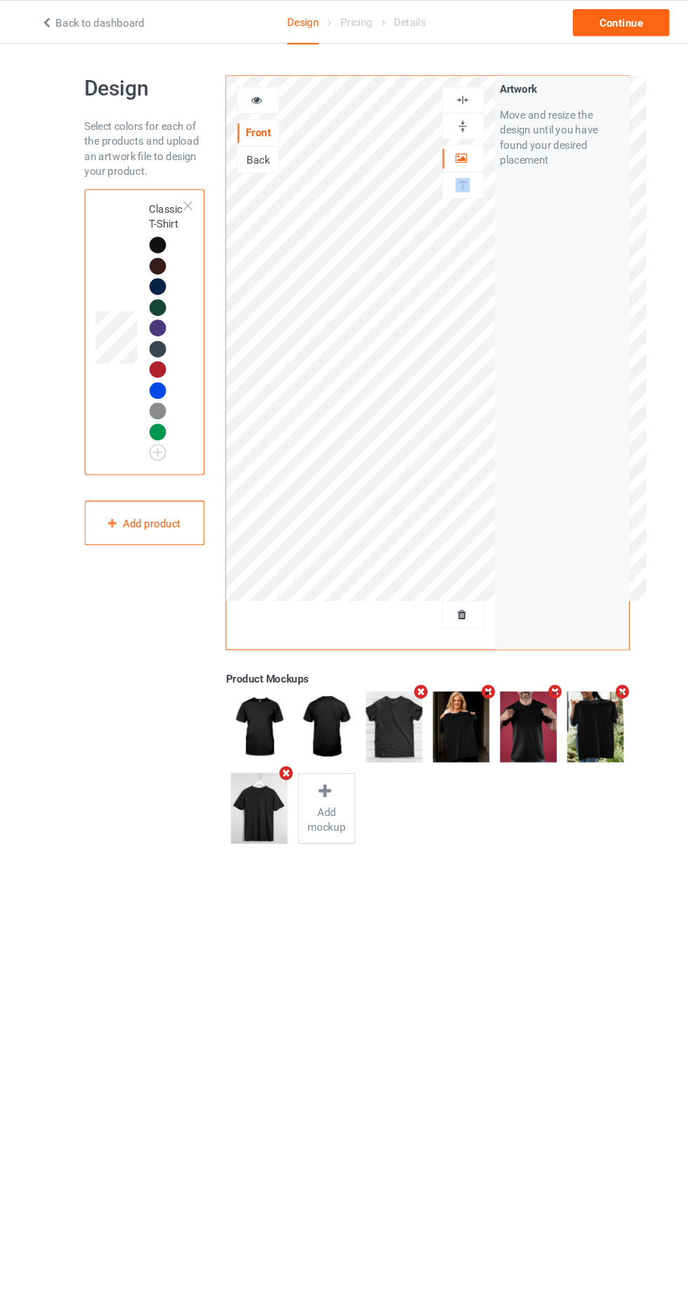
click at [257, 100] on div at bounding box center [252, 93] width 38 height 14
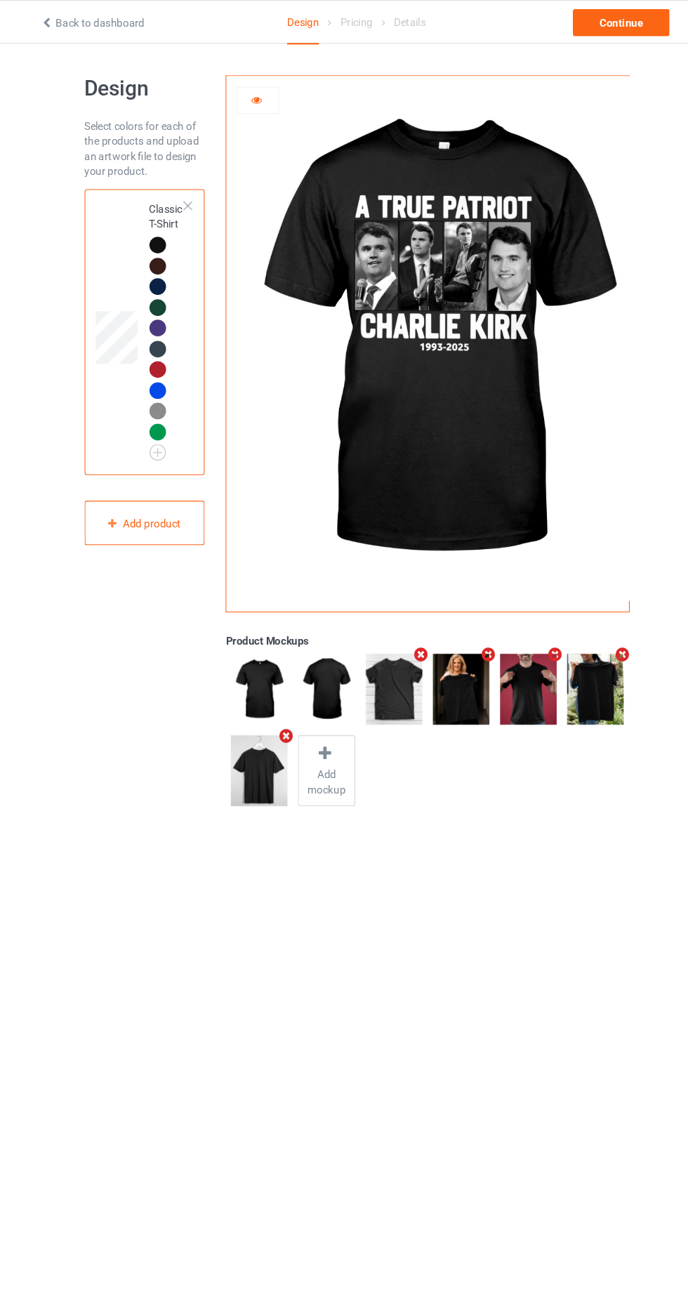
click at [250, 91] on icon at bounding box center [251, 91] width 12 height 10
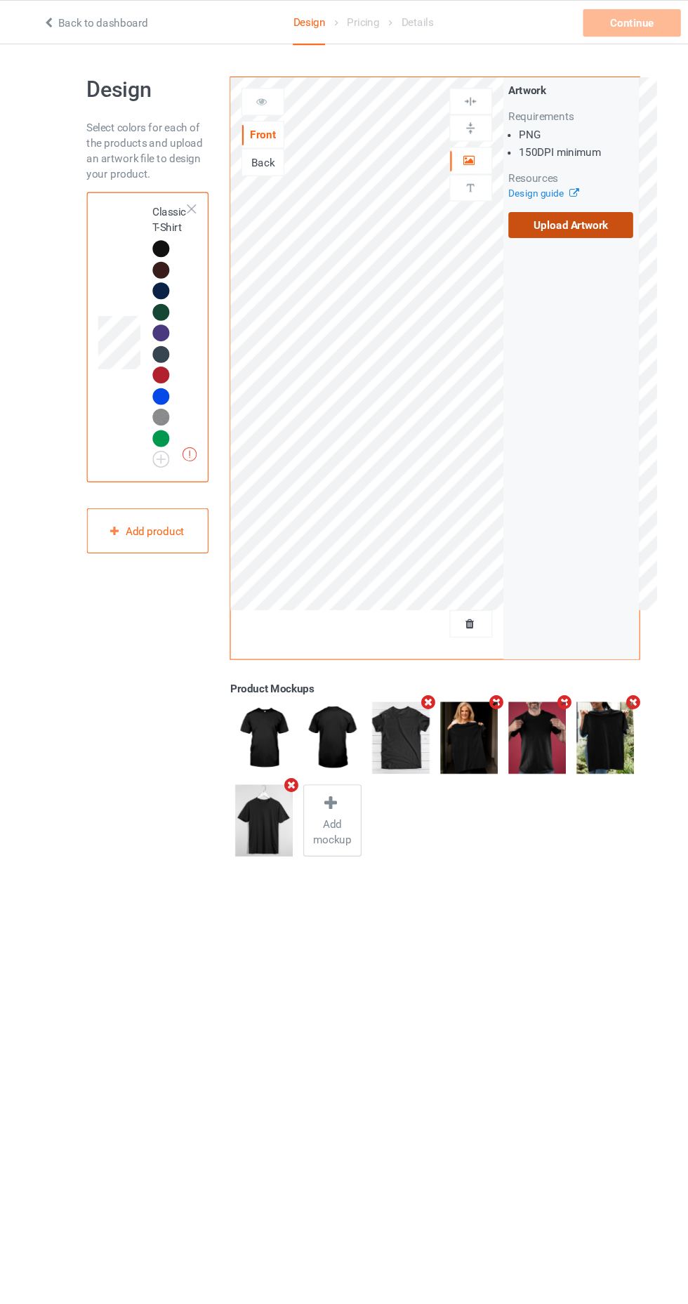
click at [559, 199] on label "Upload Artwork" at bounding box center [535, 207] width 115 height 24
click at [0, 0] on input "Upload Artwork" at bounding box center [0, 0] width 0 height 0
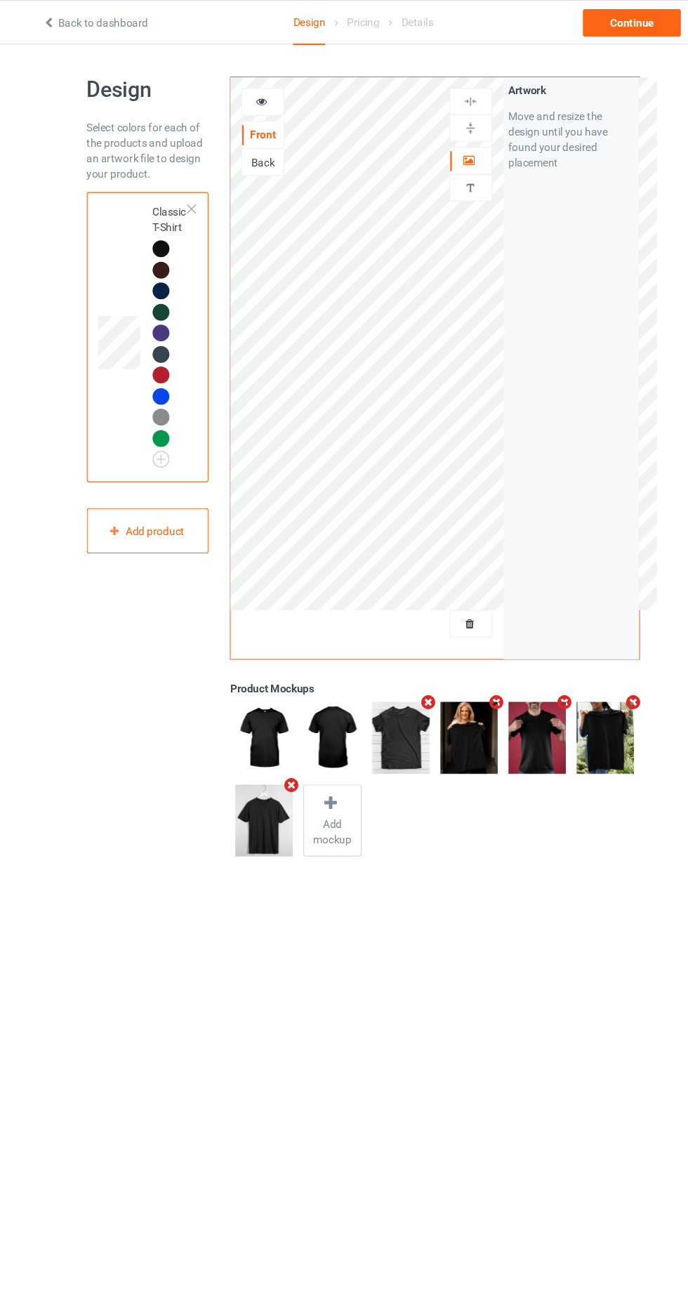
click at [251, 87] on icon at bounding box center [251, 91] width 12 height 10
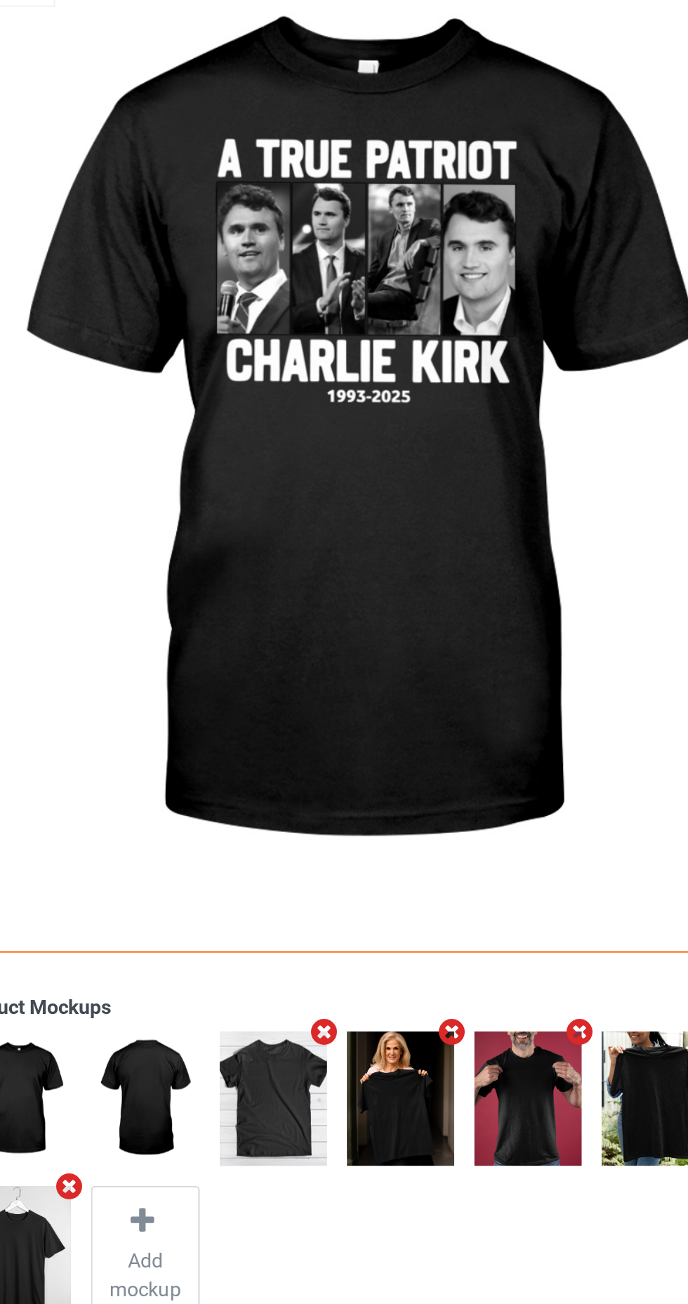
click at [376, 226] on img at bounding box center [418, 315] width 391 height 489
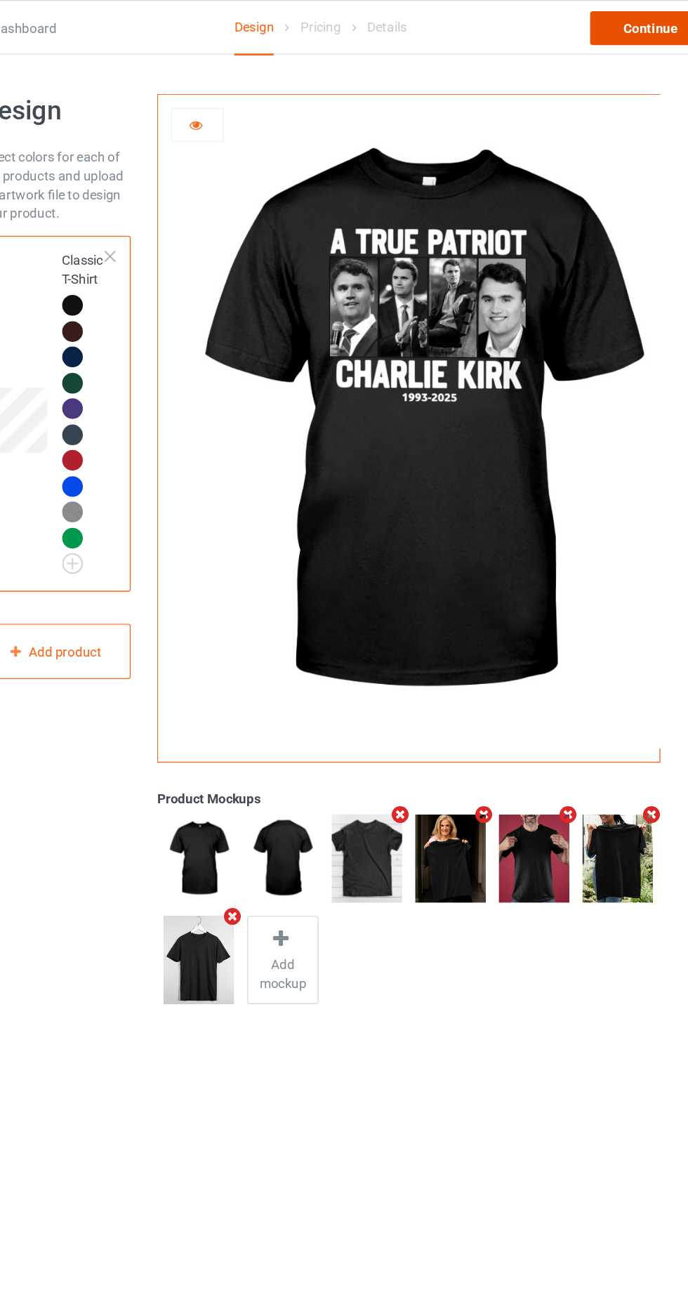
click at [584, 27] on div "Continue" at bounding box center [591, 20] width 90 height 25
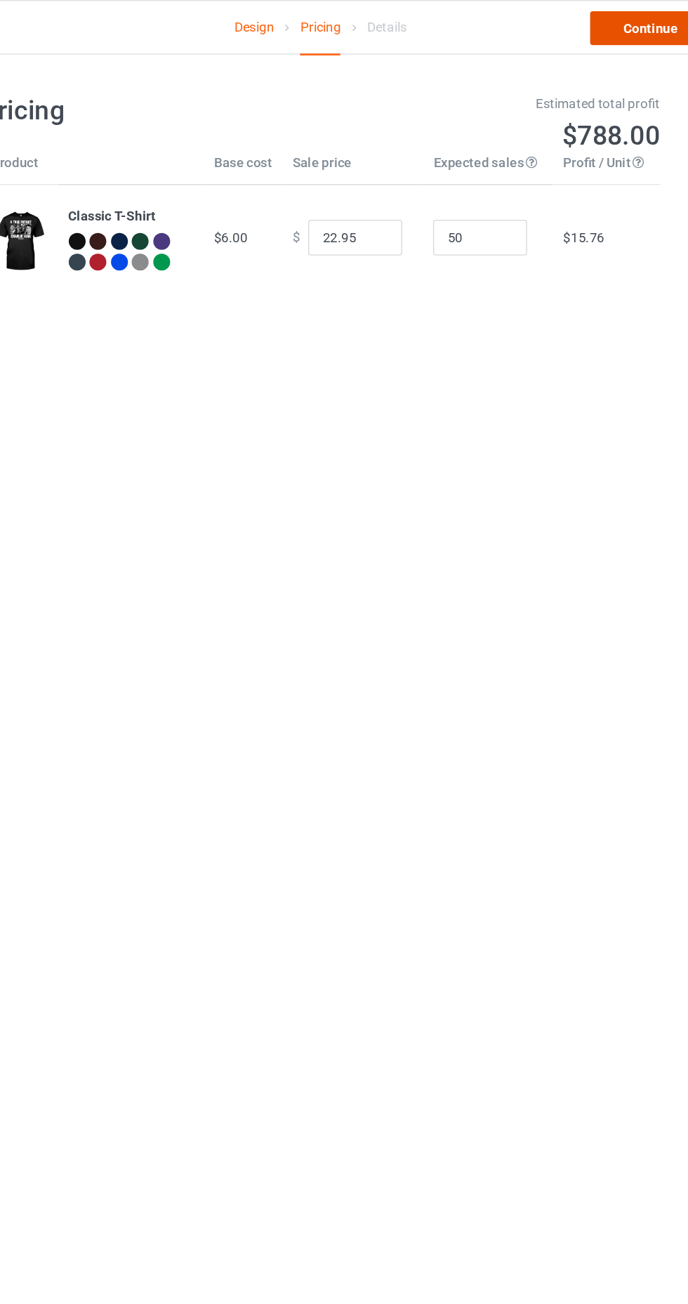
click at [583, 33] on link "Continue" at bounding box center [591, 20] width 90 height 25
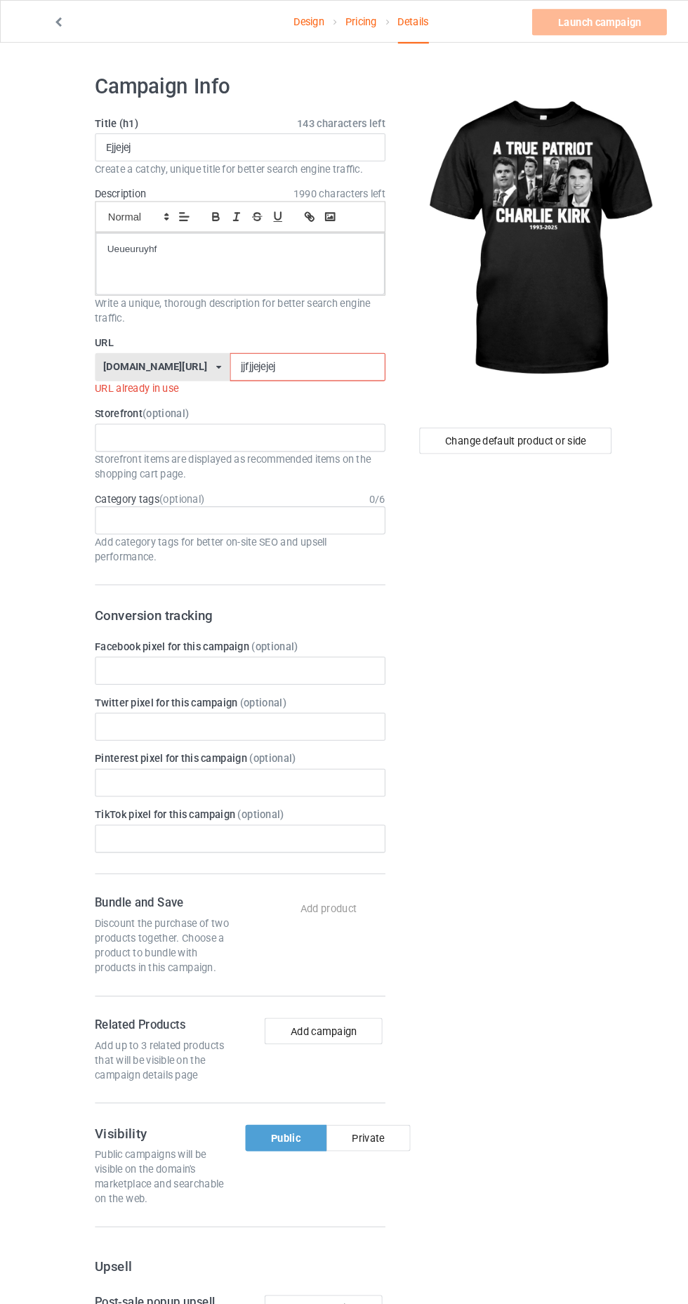
click at [328, 348] on input "jjfjjejejej" at bounding box center [293, 349] width 148 height 27
